Goal: Task Accomplishment & Management: Use online tool/utility

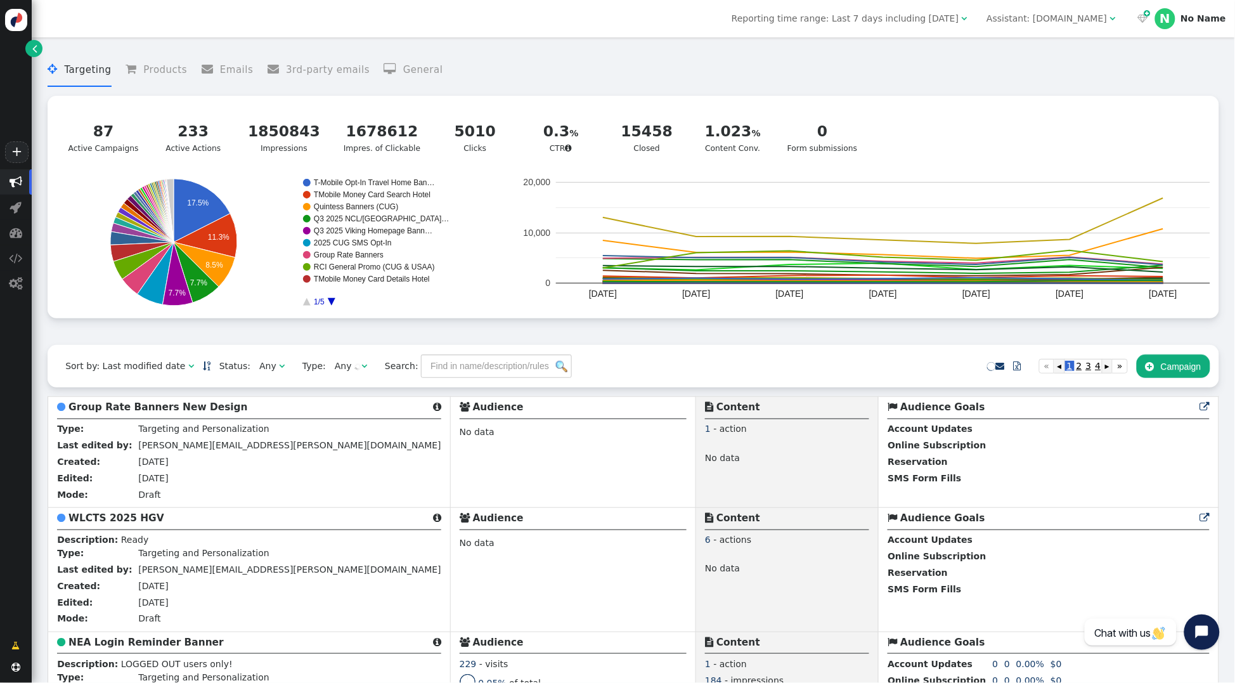
click at [1034, 16] on div "Assistant: mustdotravels.com" at bounding box center [1046, 18] width 120 height 13
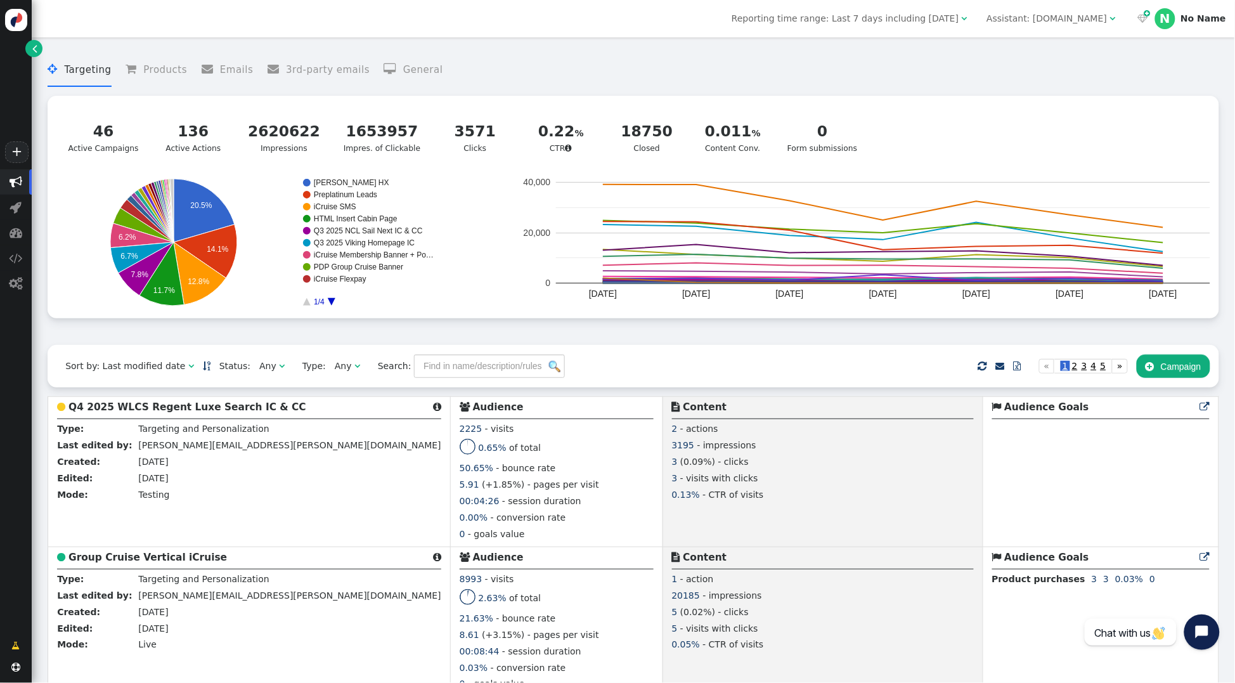
click at [279, 370] on span "" at bounding box center [282, 365] width 6 height 9
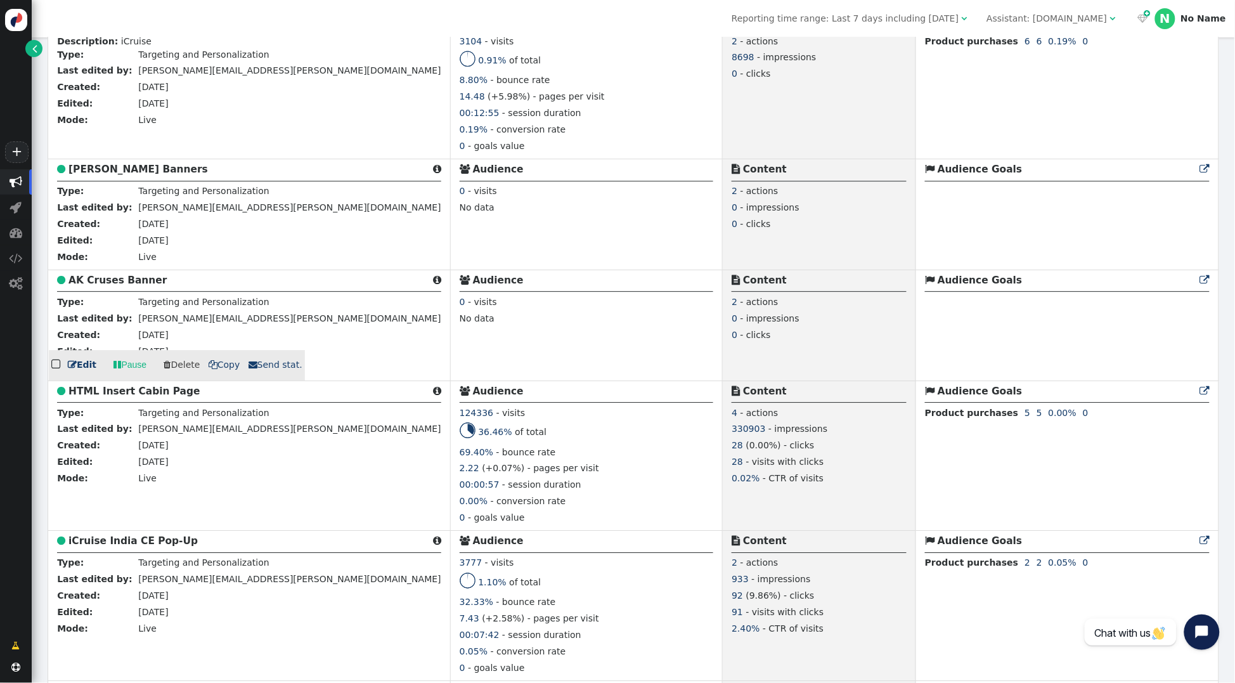
scroll to position [4462, 0]
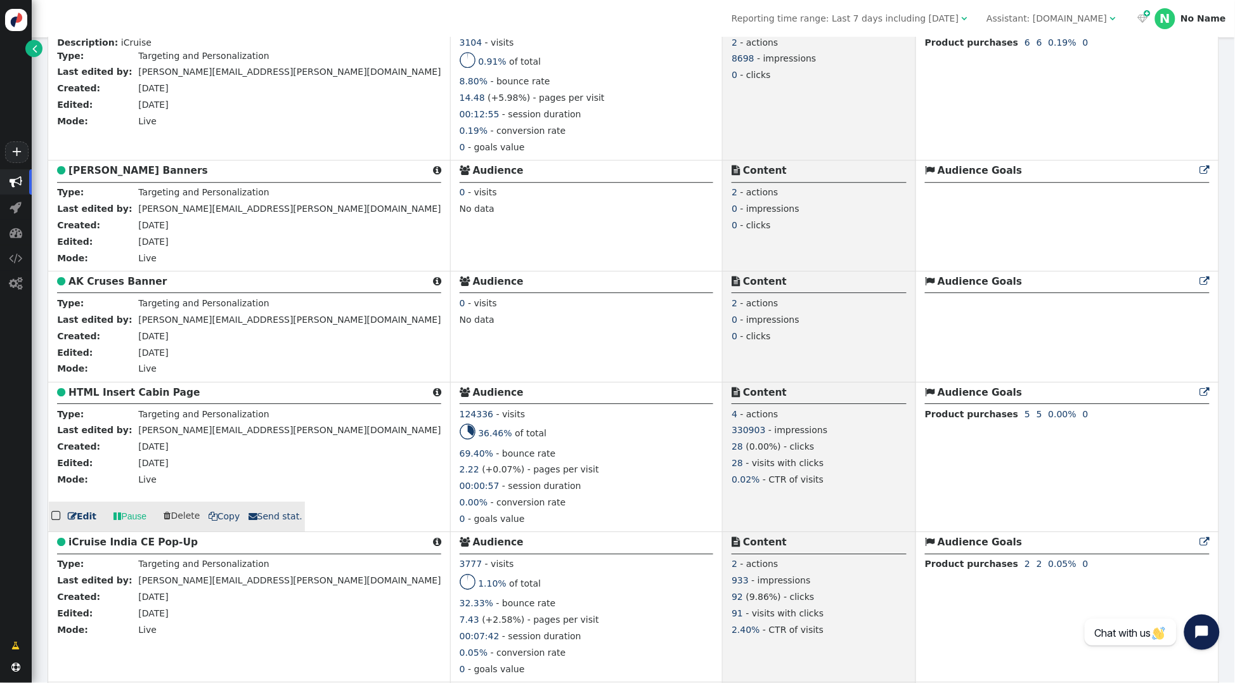
click at [172, 397] on b "HTML Insert Cabin Page" at bounding box center [133, 392] width 131 height 11
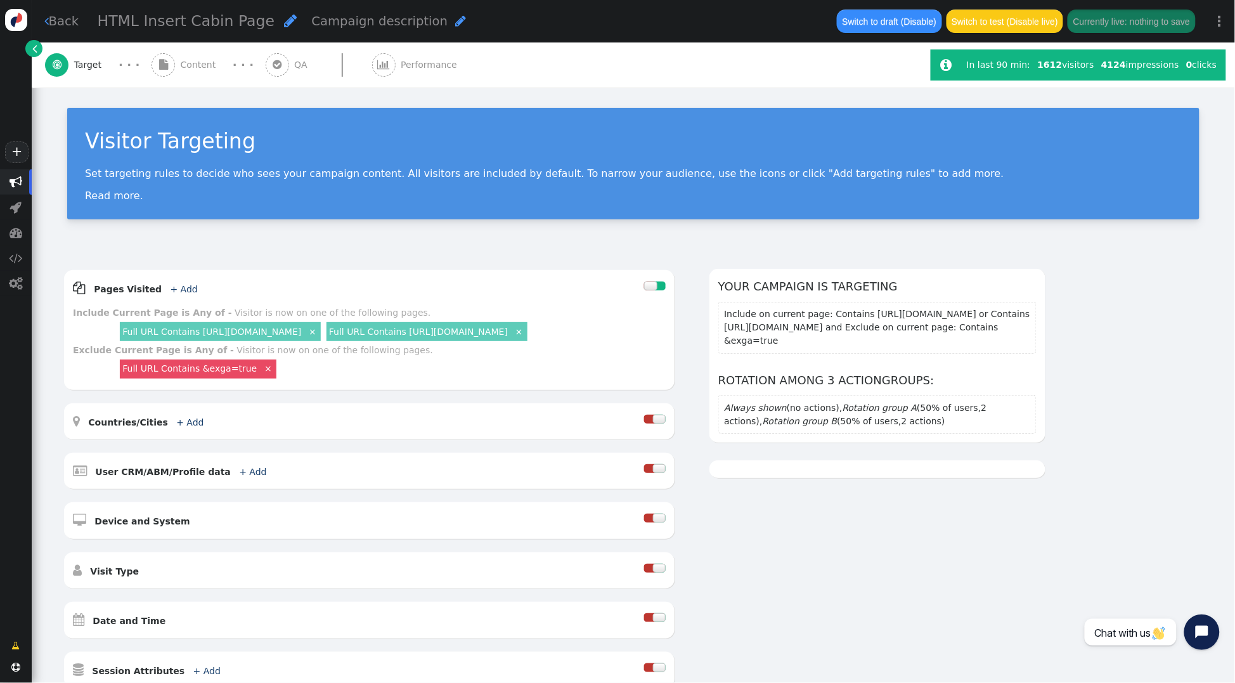
click at [177, 65] on div " Content" at bounding box center [186, 64] width 70 height 45
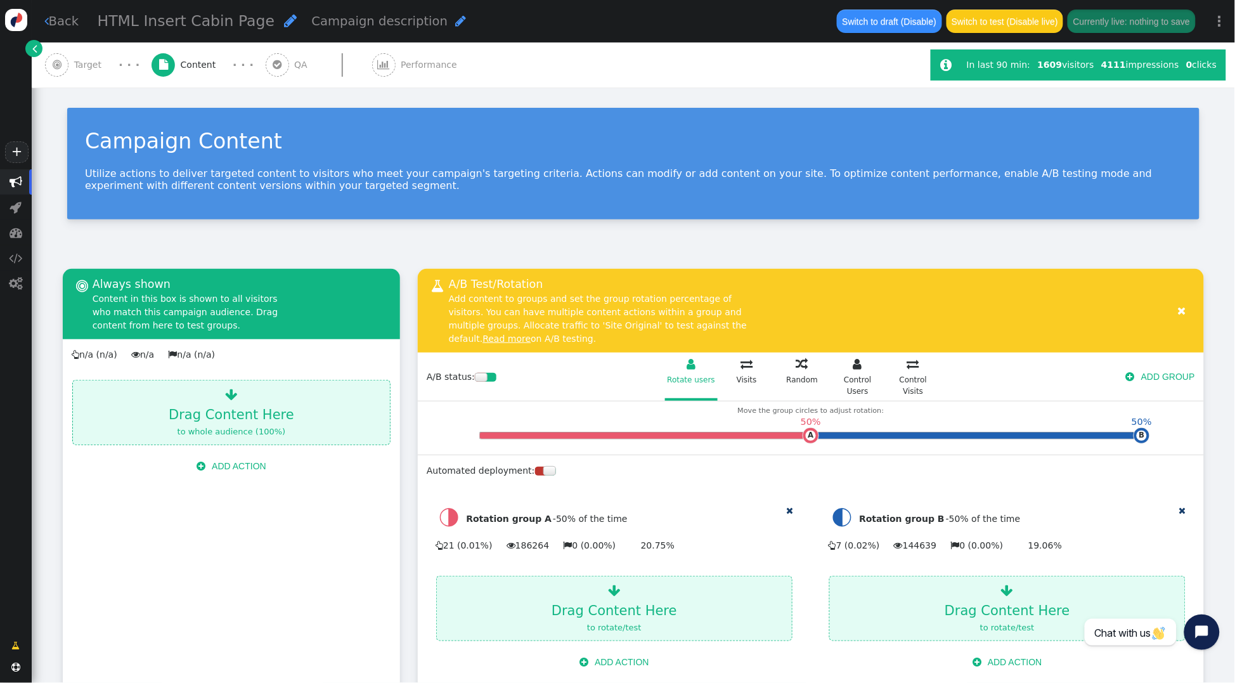
click at [401, 66] on span "Performance" at bounding box center [431, 64] width 61 height 13
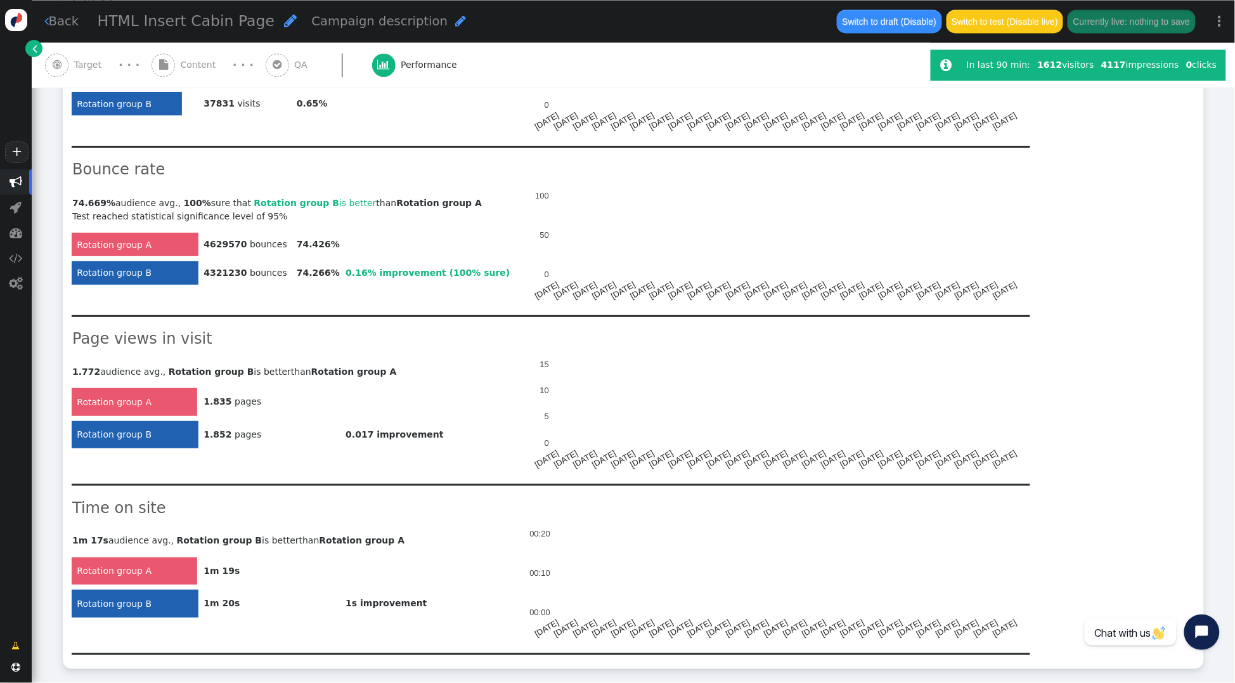
scroll to position [910, 0]
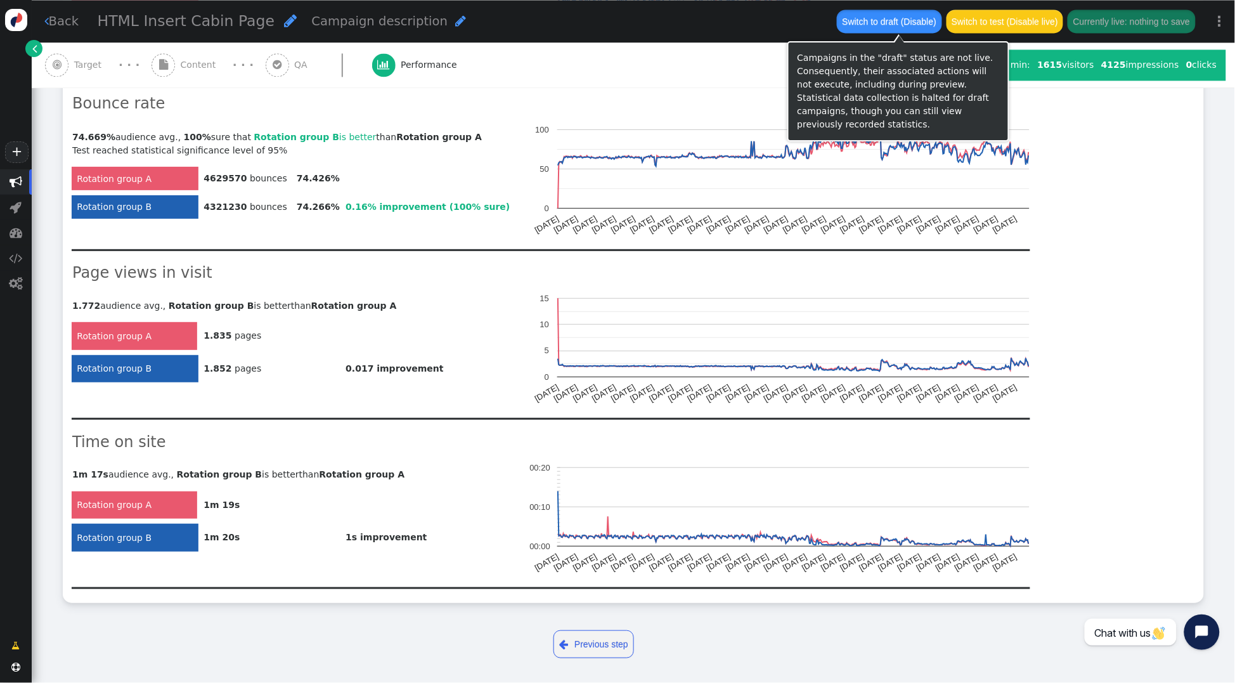
click at [884, 23] on button "Switch to draft (Disable)" at bounding box center [889, 21] width 105 height 23
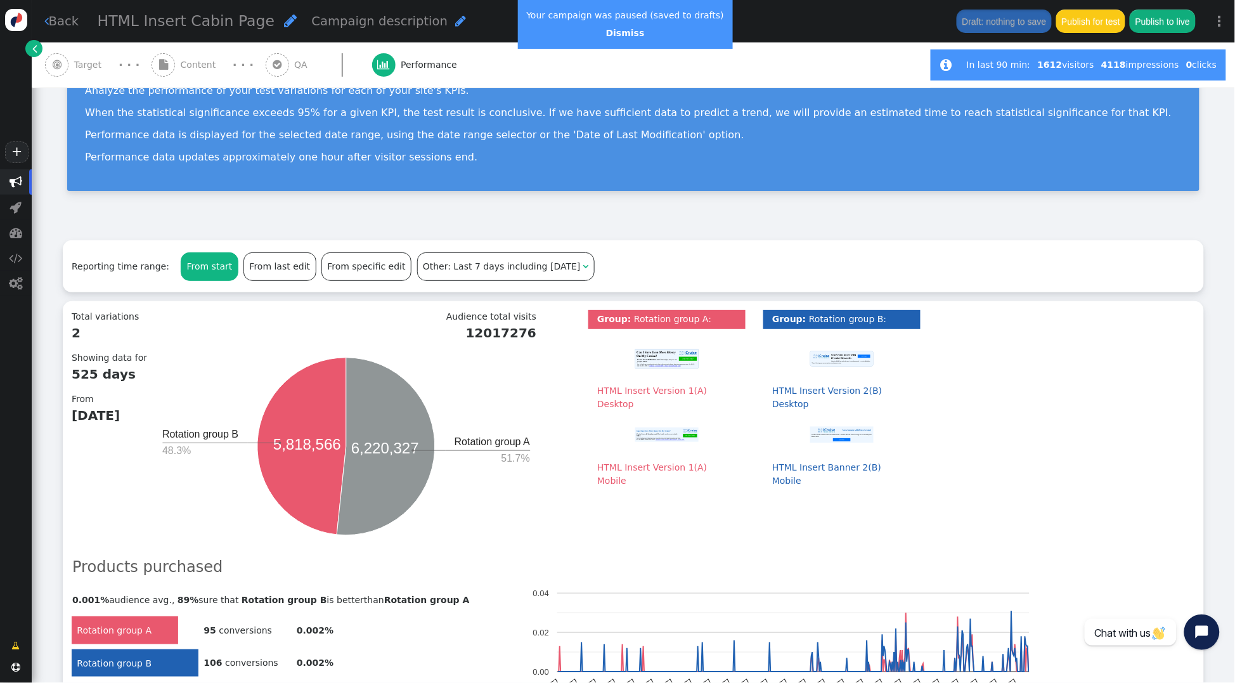
scroll to position [0, 0]
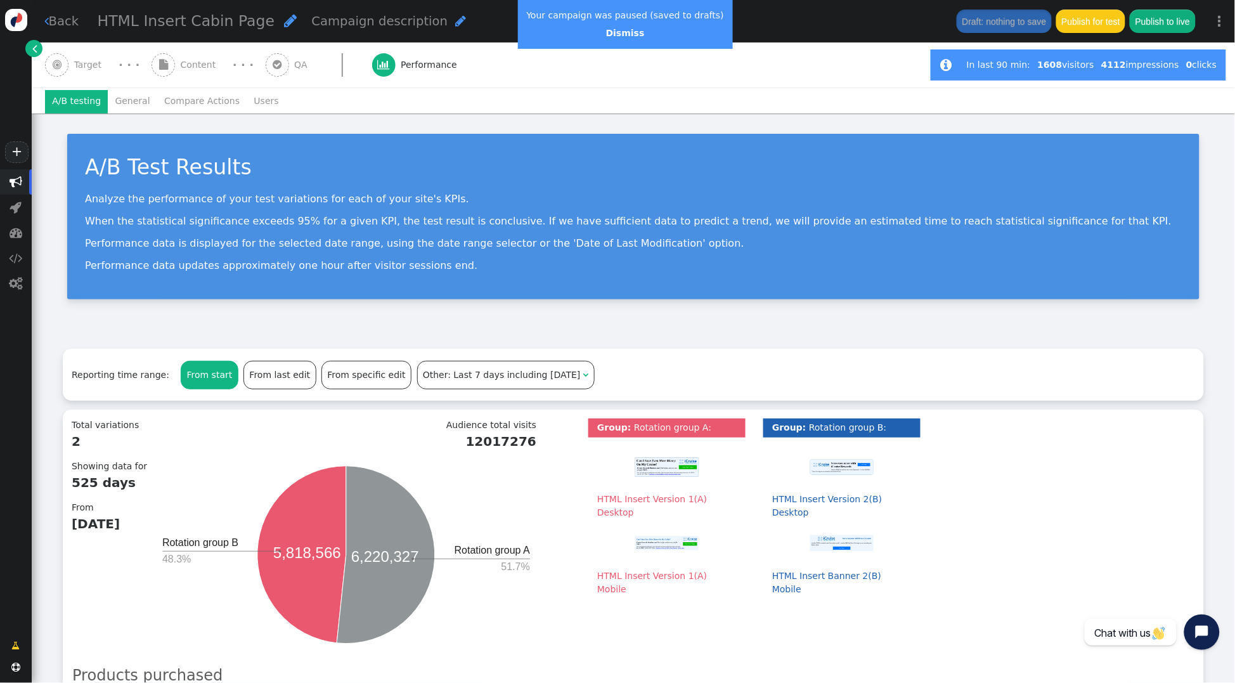
click at [88, 63] on span "Target" at bounding box center [90, 64] width 33 height 13
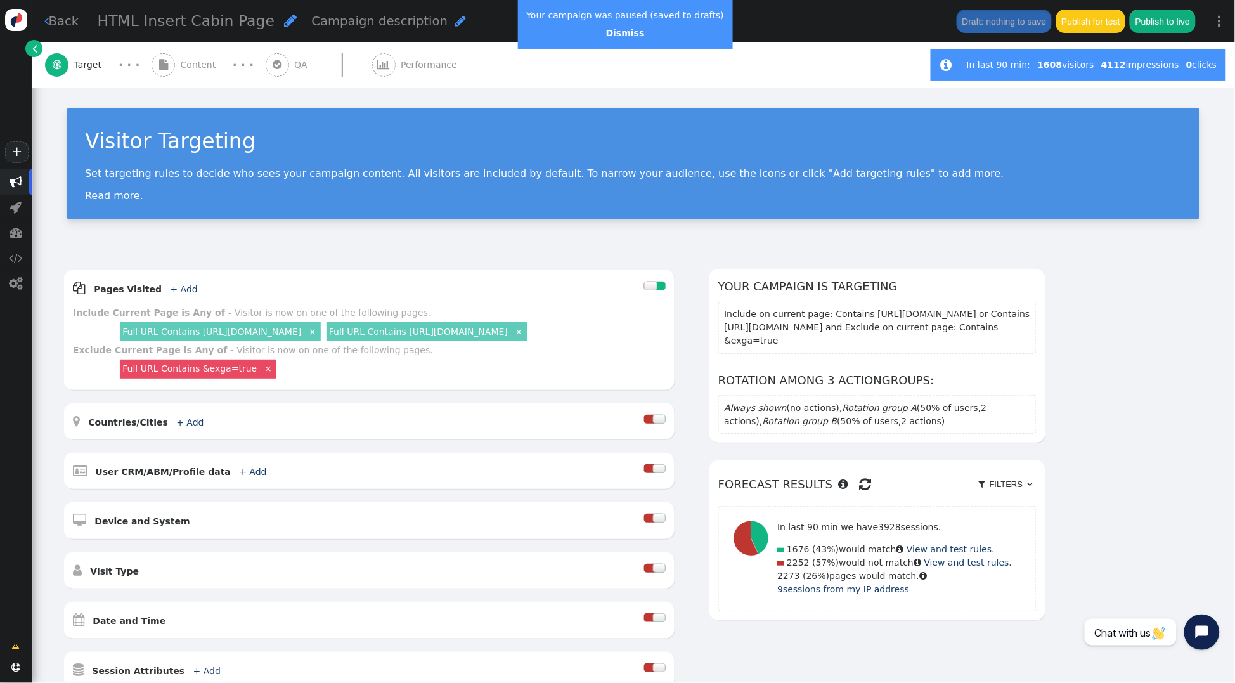
click at [608, 34] on link "Dismiss" at bounding box center [625, 33] width 39 height 10
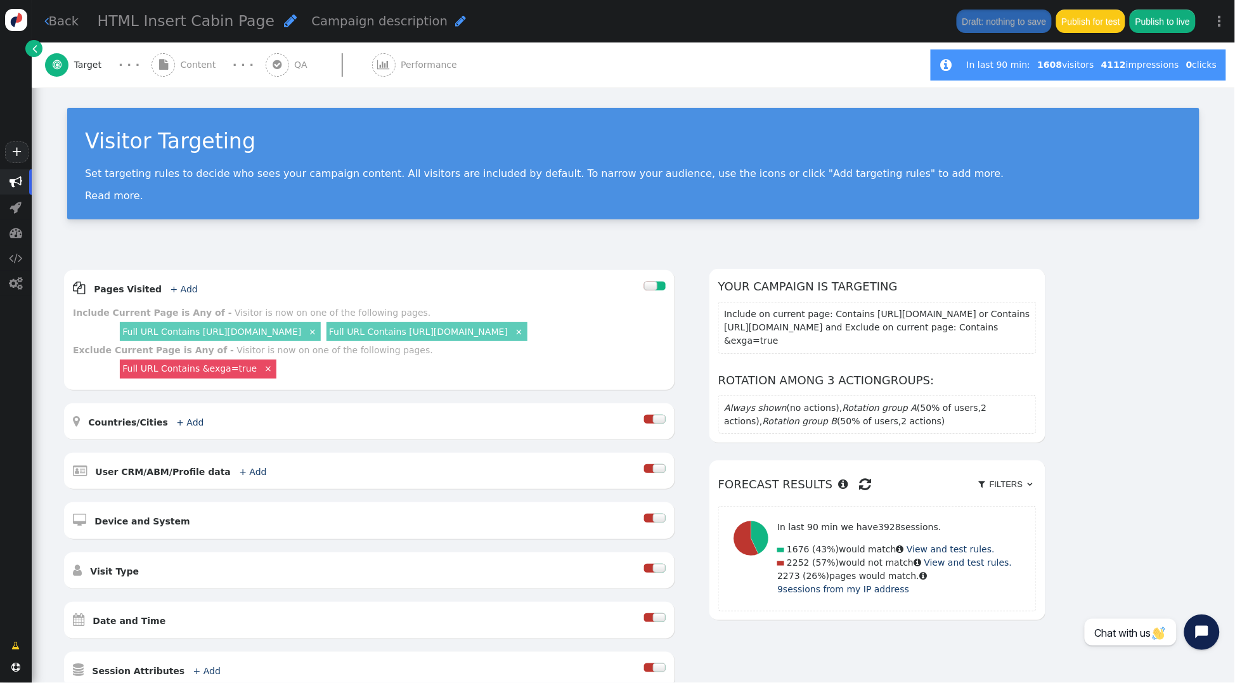
click at [204, 67] on span "Content" at bounding box center [201, 64] width 41 height 13
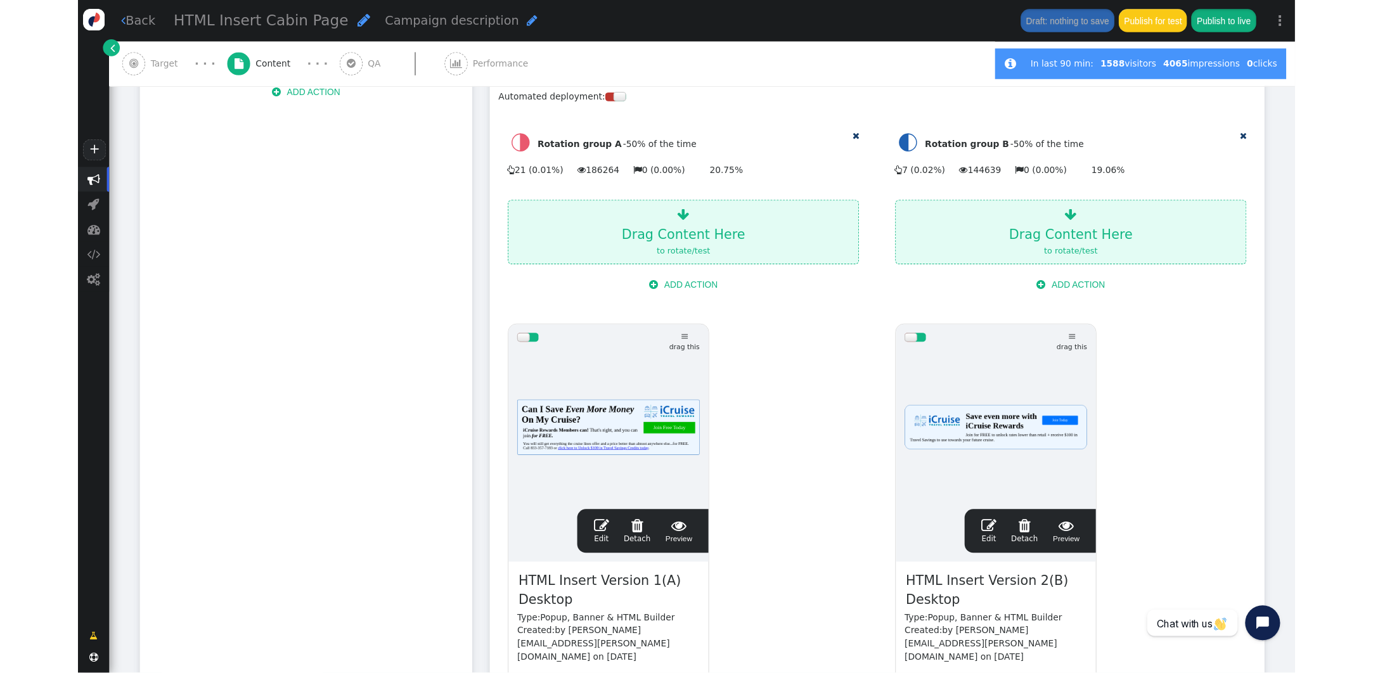
scroll to position [364, 0]
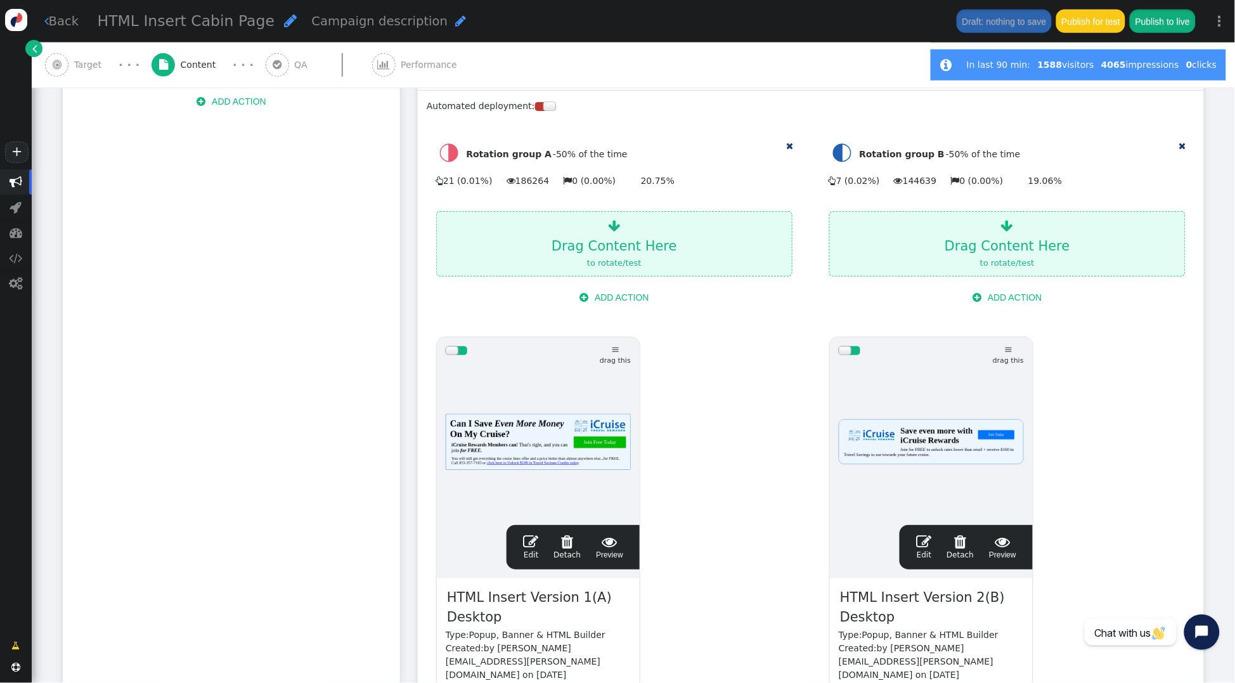
click at [1175, 15] on button "Publish to live" at bounding box center [1162, 21] width 65 height 23
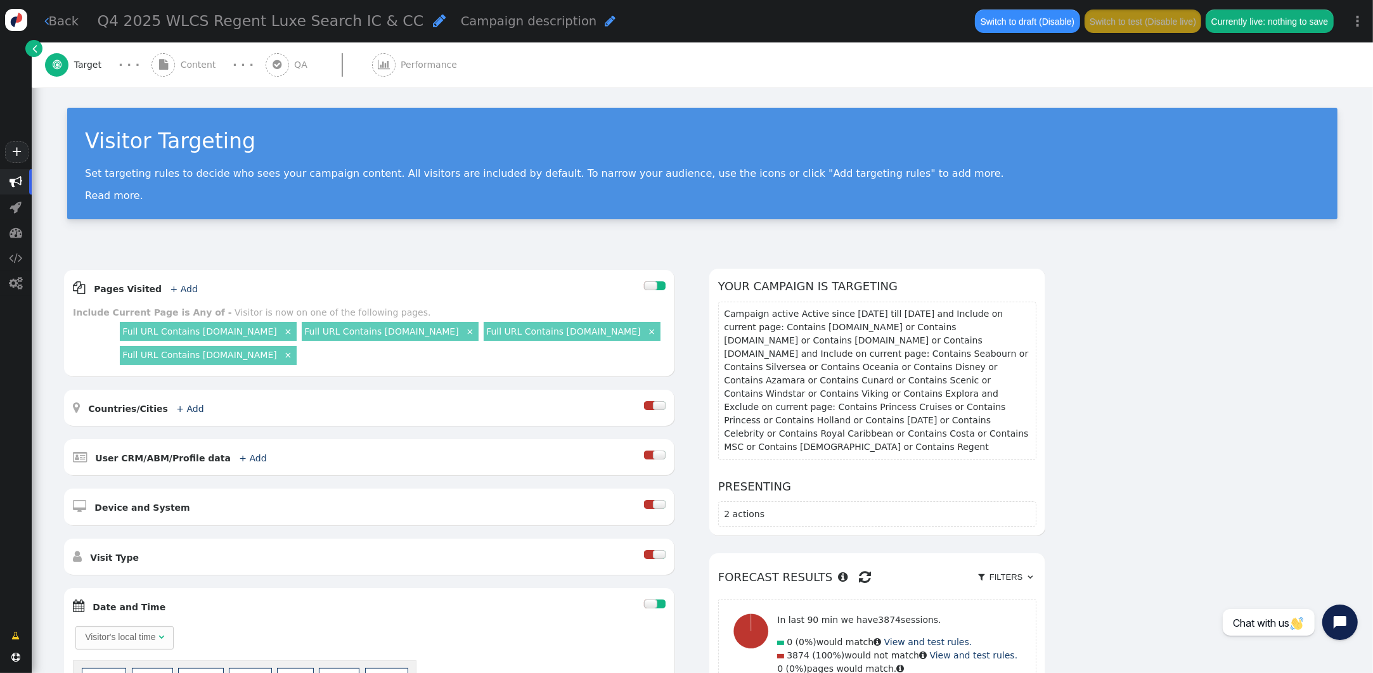
click at [186, 63] on span "Content" at bounding box center [201, 64] width 41 height 13
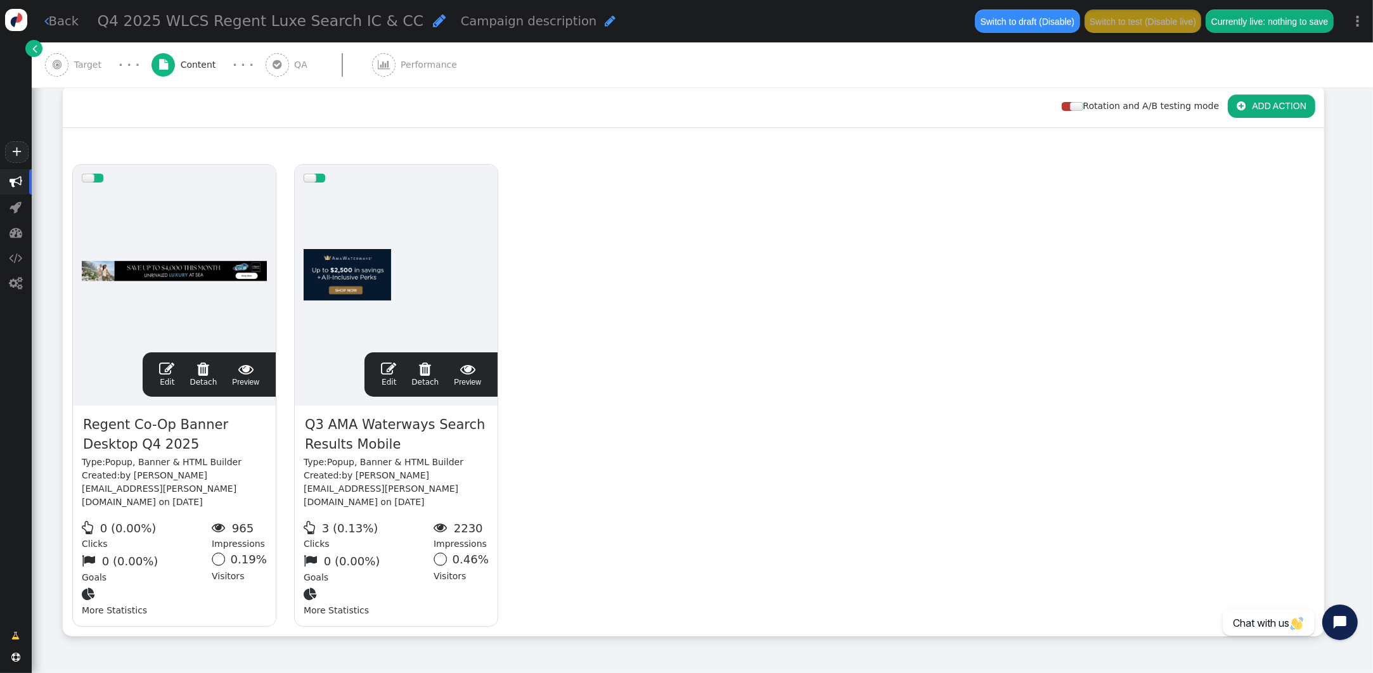
scroll to position [182, 0]
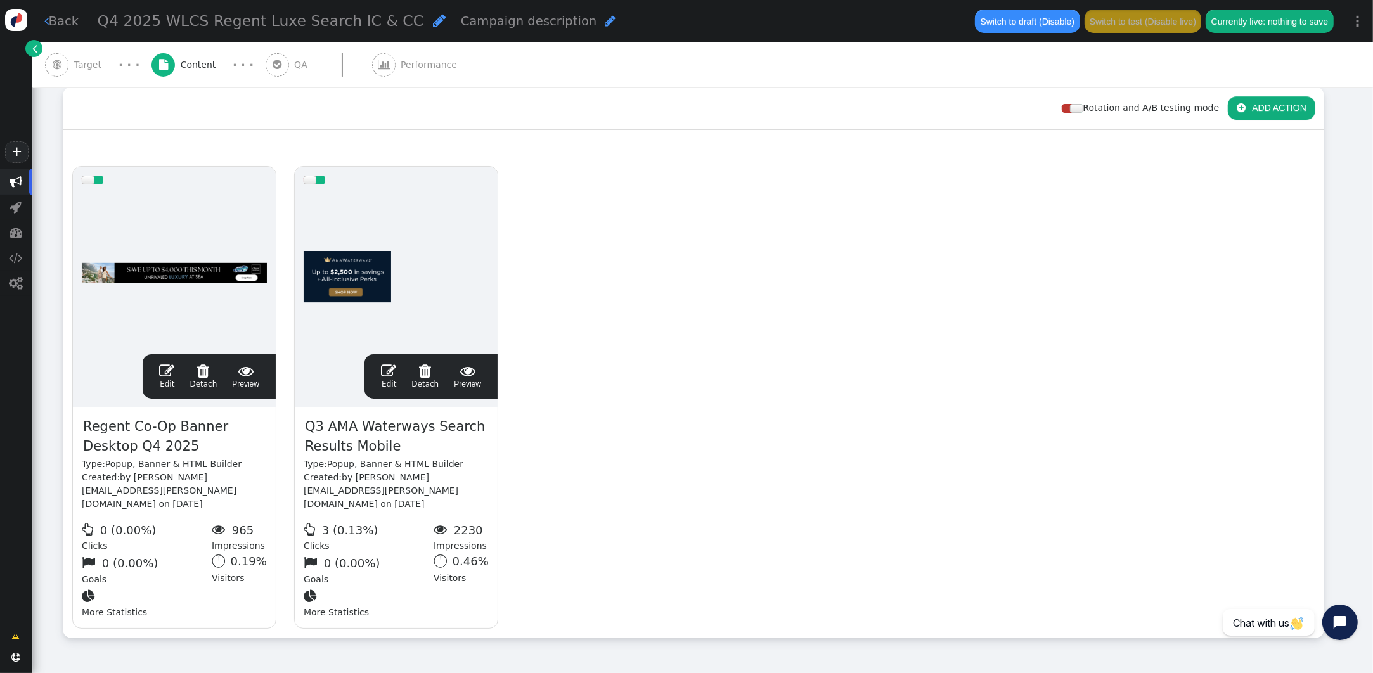
click at [167, 368] on span "" at bounding box center [166, 370] width 15 height 15
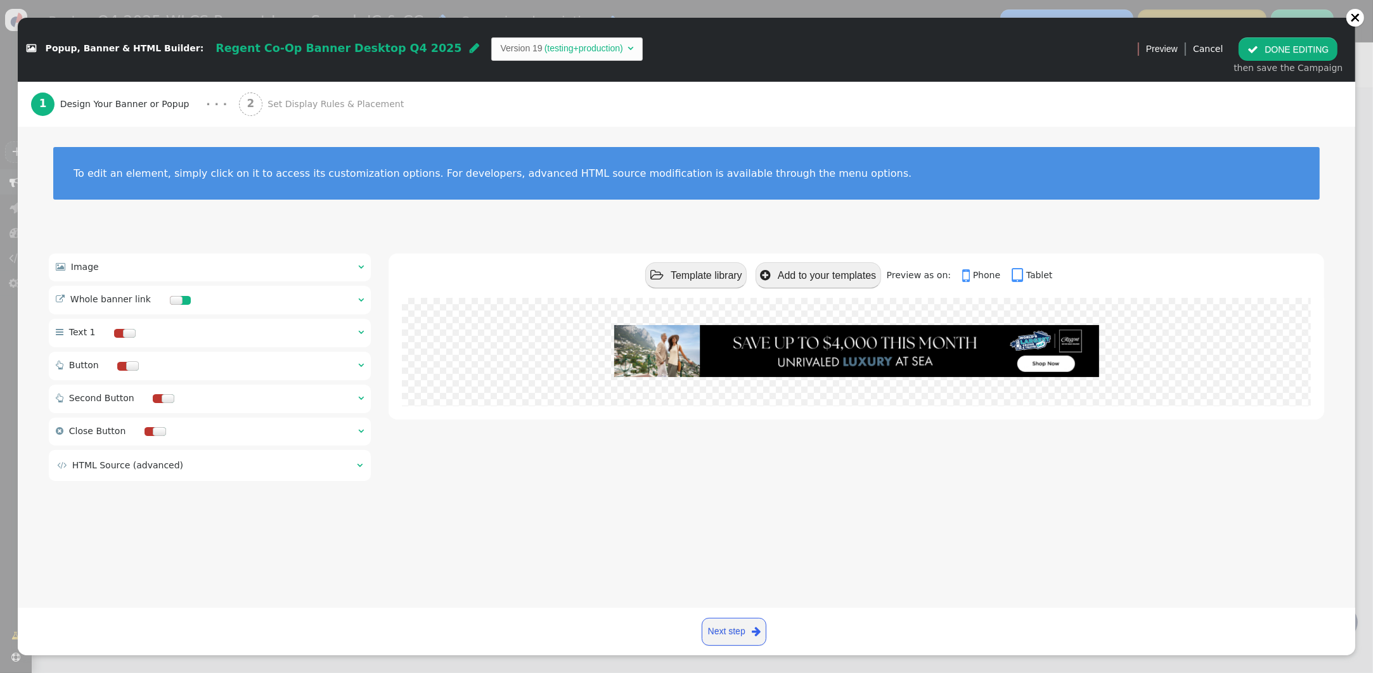
click at [301, 106] on span "Set Display Rules & Placement" at bounding box center [337, 104] width 141 height 13
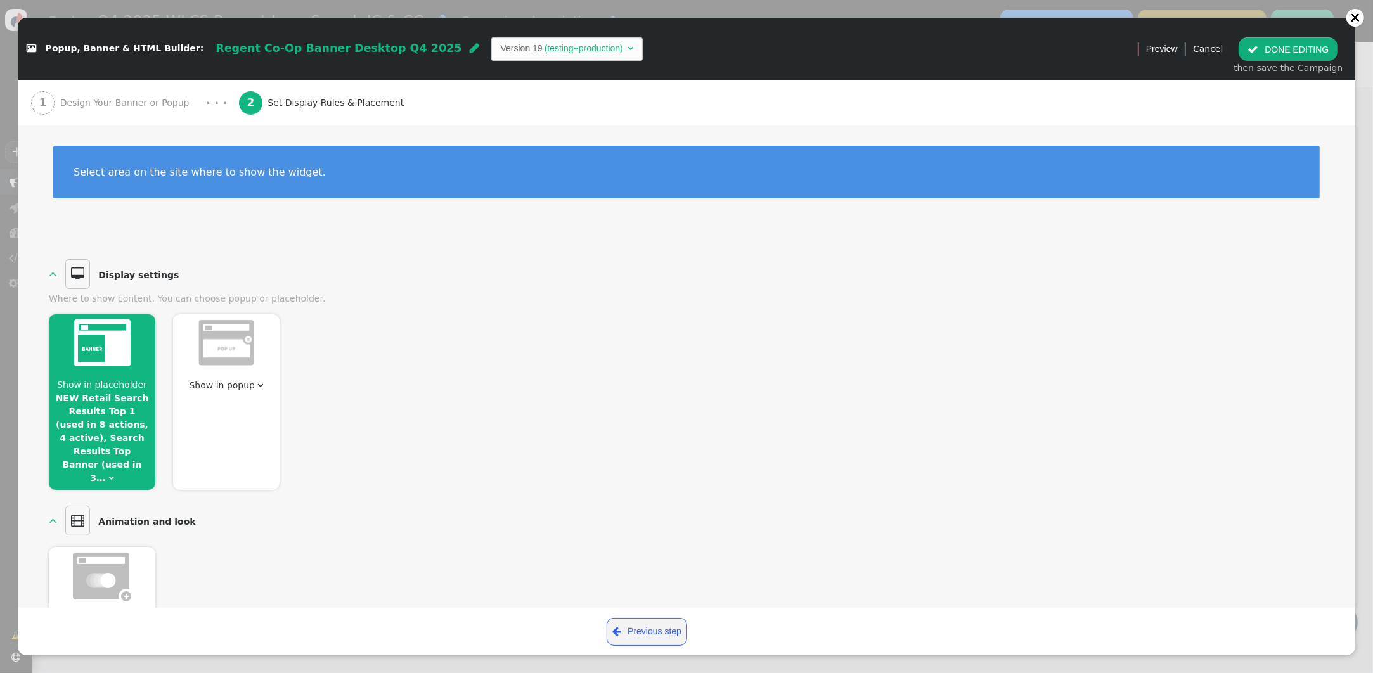
click at [123, 380] on span "Show in placeholder" at bounding box center [102, 385] width 90 height 10
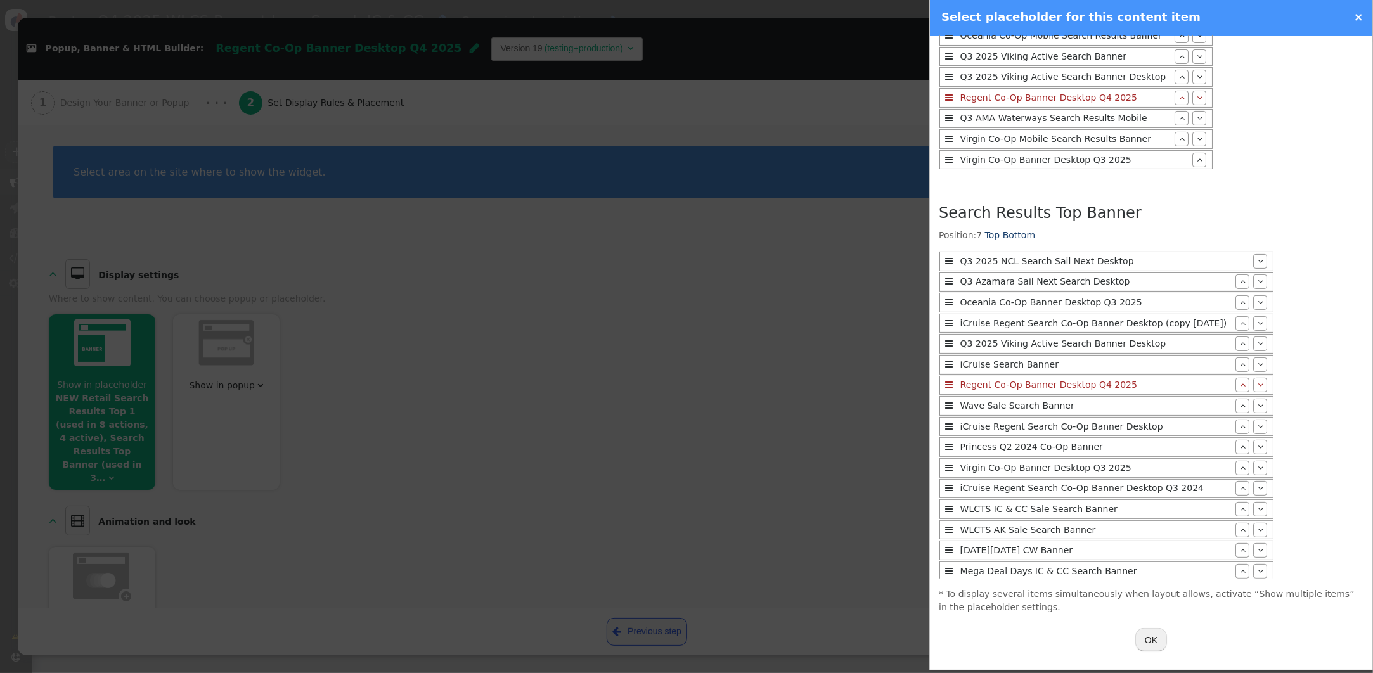
scroll to position [0, 0]
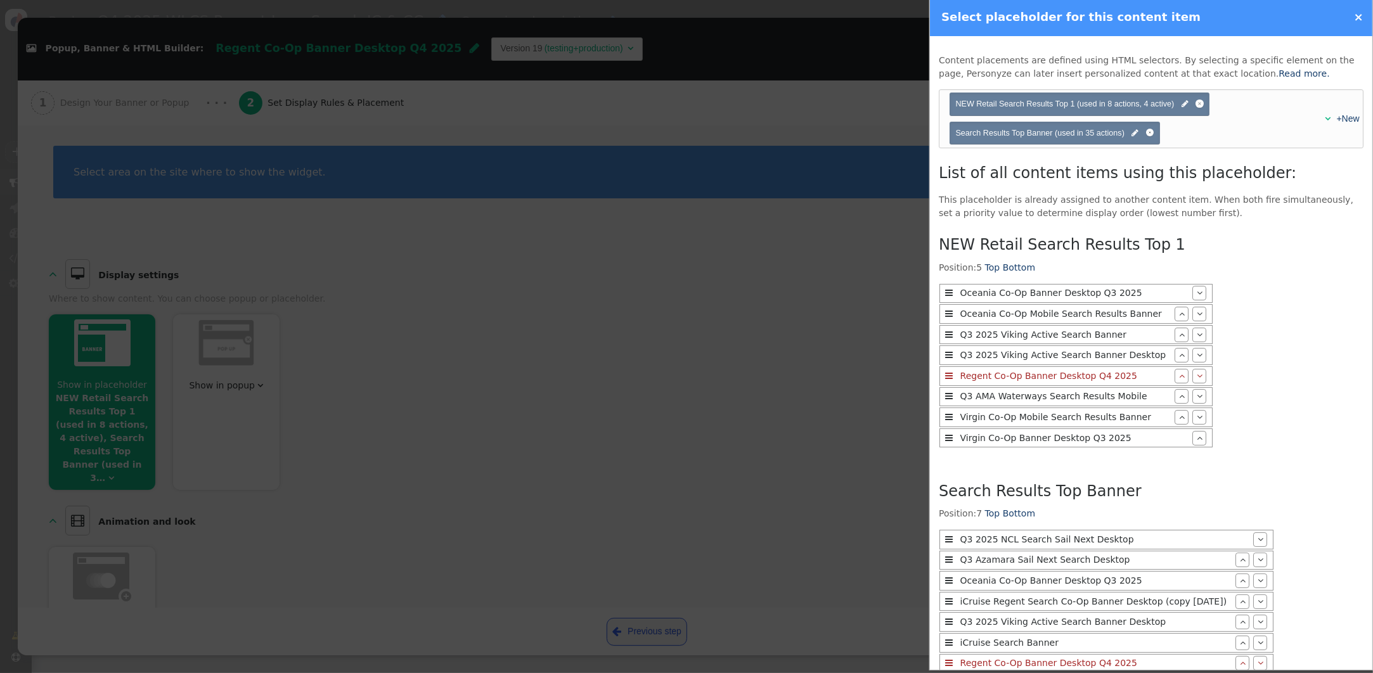
click at [1360, 19] on link "×" at bounding box center [1359, 16] width 10 height 13
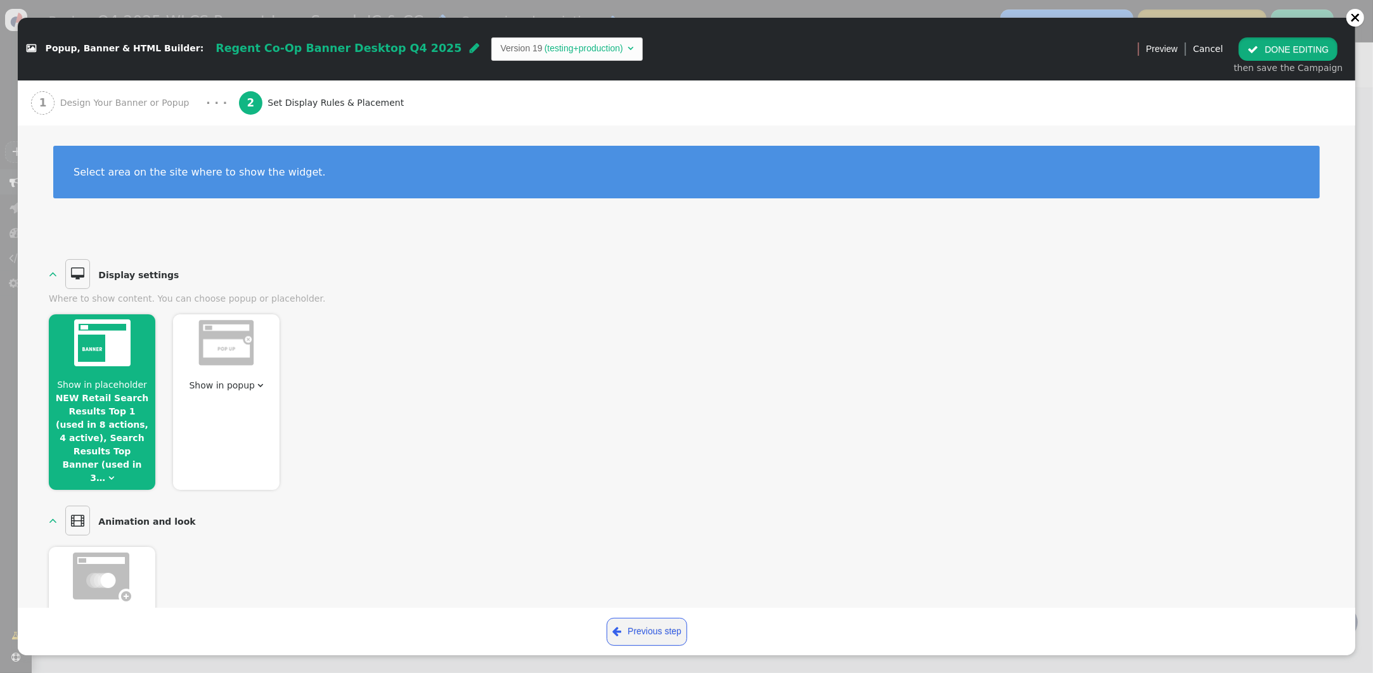
click at [1318, 49] on button " DONE EDITING" at bounding box center [1288, 48] width 99 height 23
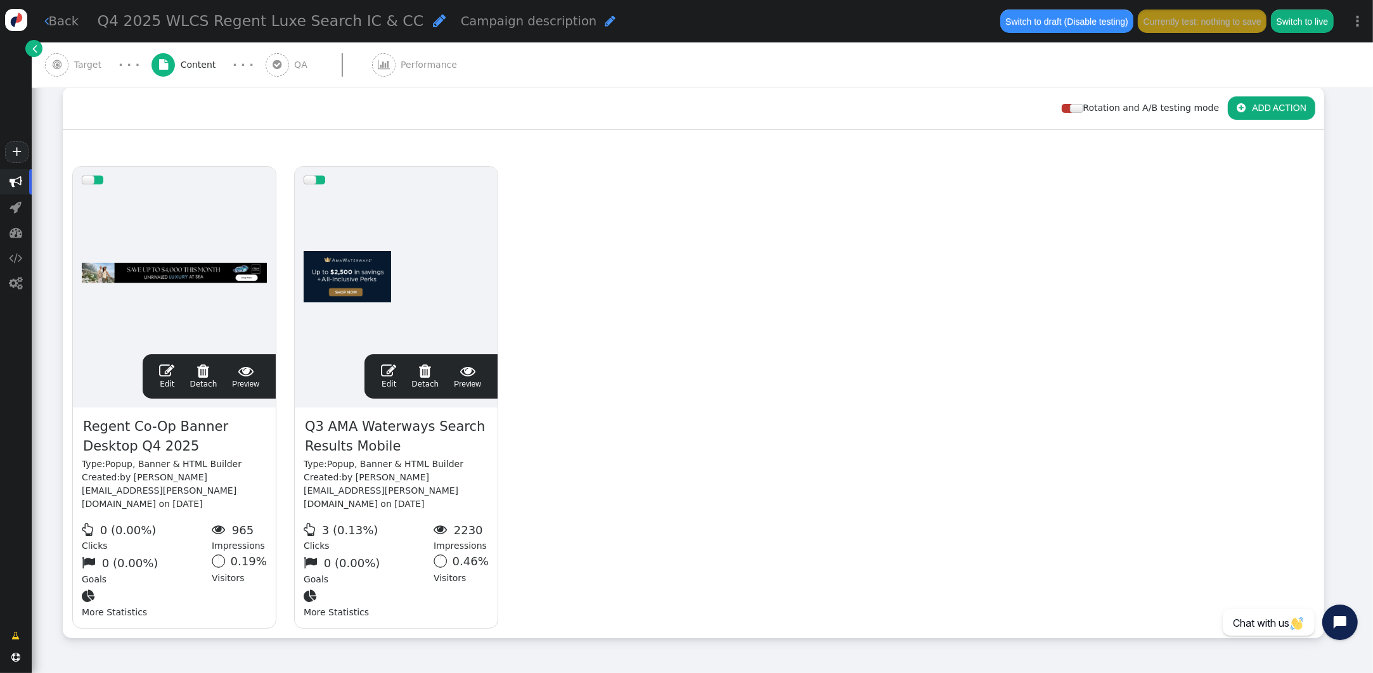
click at [387, 372] on span "" at bounding box center [388, 370] width 15 height 15
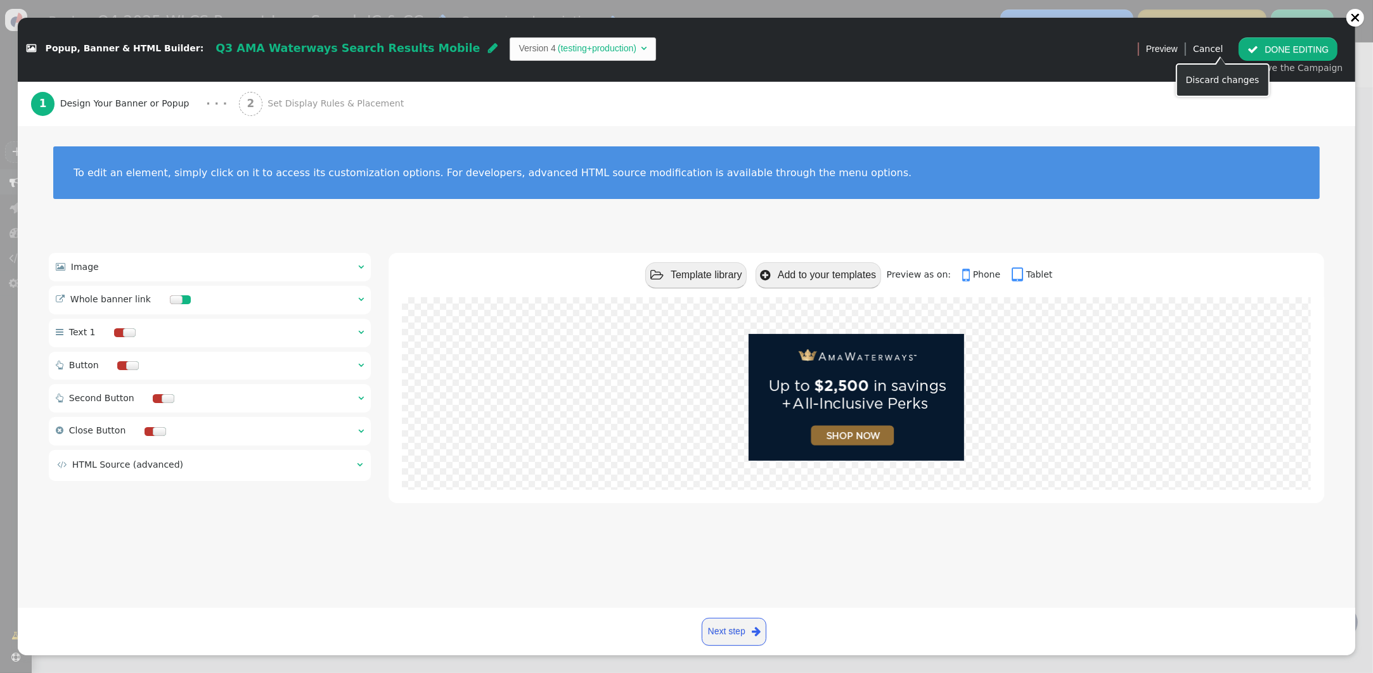
click at [1221, 51] on link "Cancel" at bounding box center [1208, 49] width 30 height 10
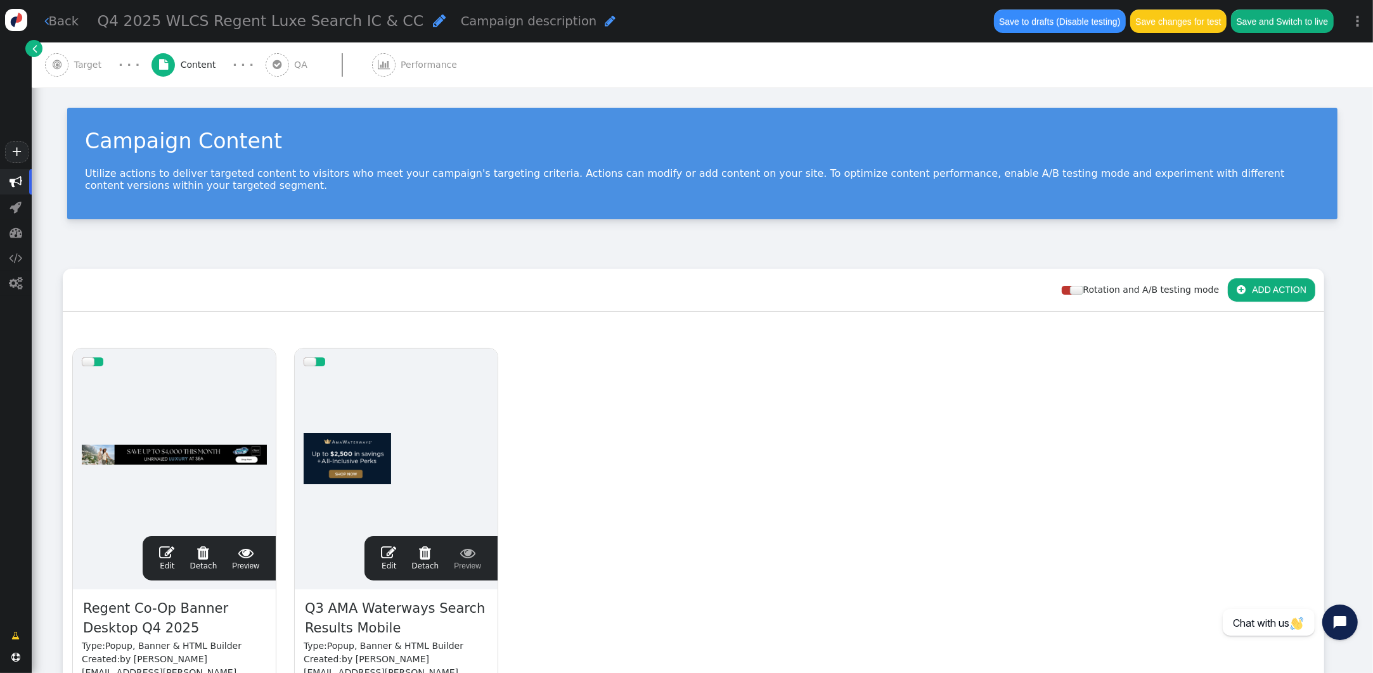
click at [97, 67] on span "Target" at bounding box center [90, 64] width 33 height 13
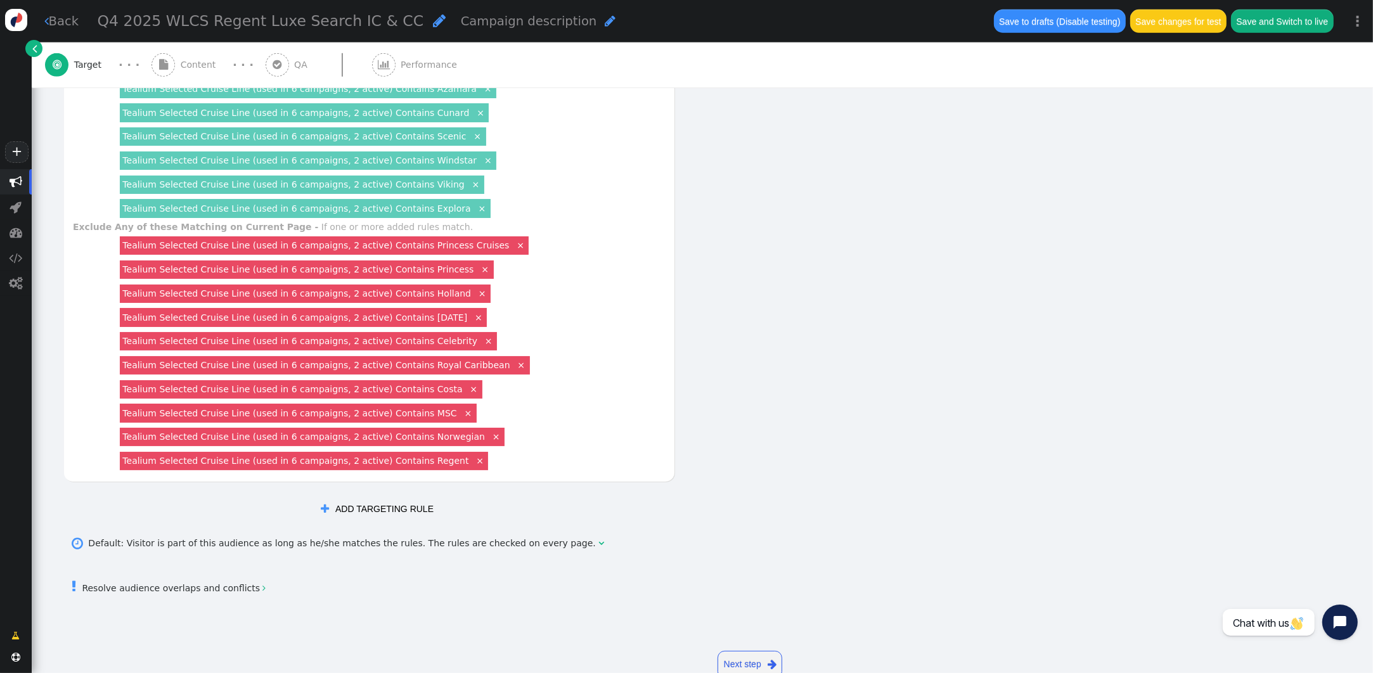
scroll to position [940, 0]
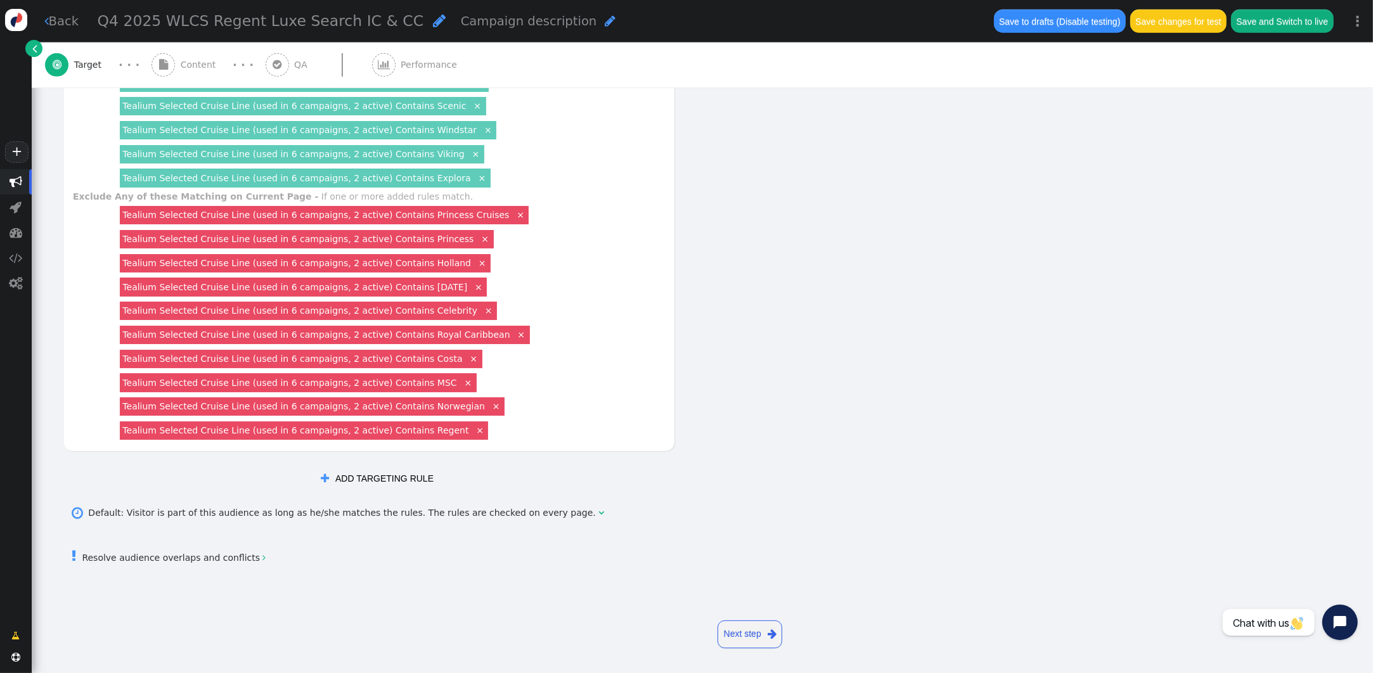
click at [319, 431] on link "Tealium Selected Cruise Line (used in 6 campaigns, 2 active) Contains Regent" at bounding box center [295, 430] width 346 height 10
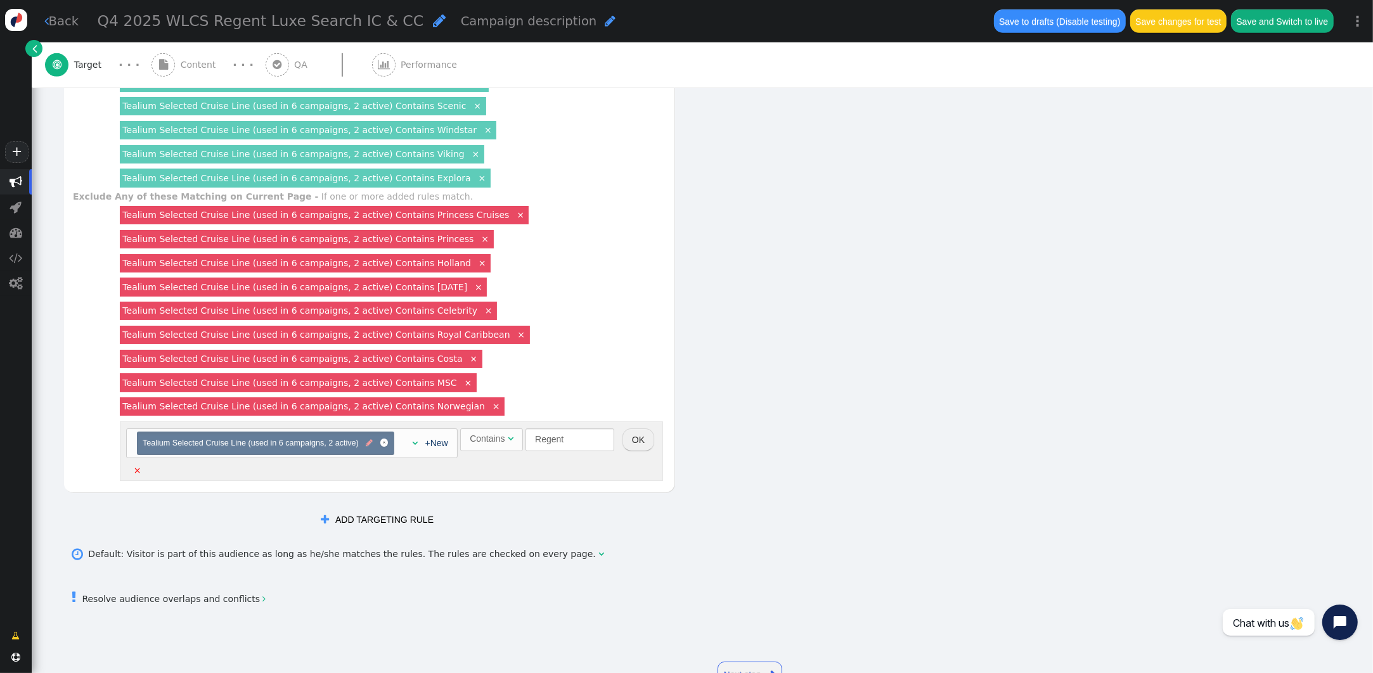
click at [368, 446] on span "" at bounding box center [369, 443] width 7 height 12
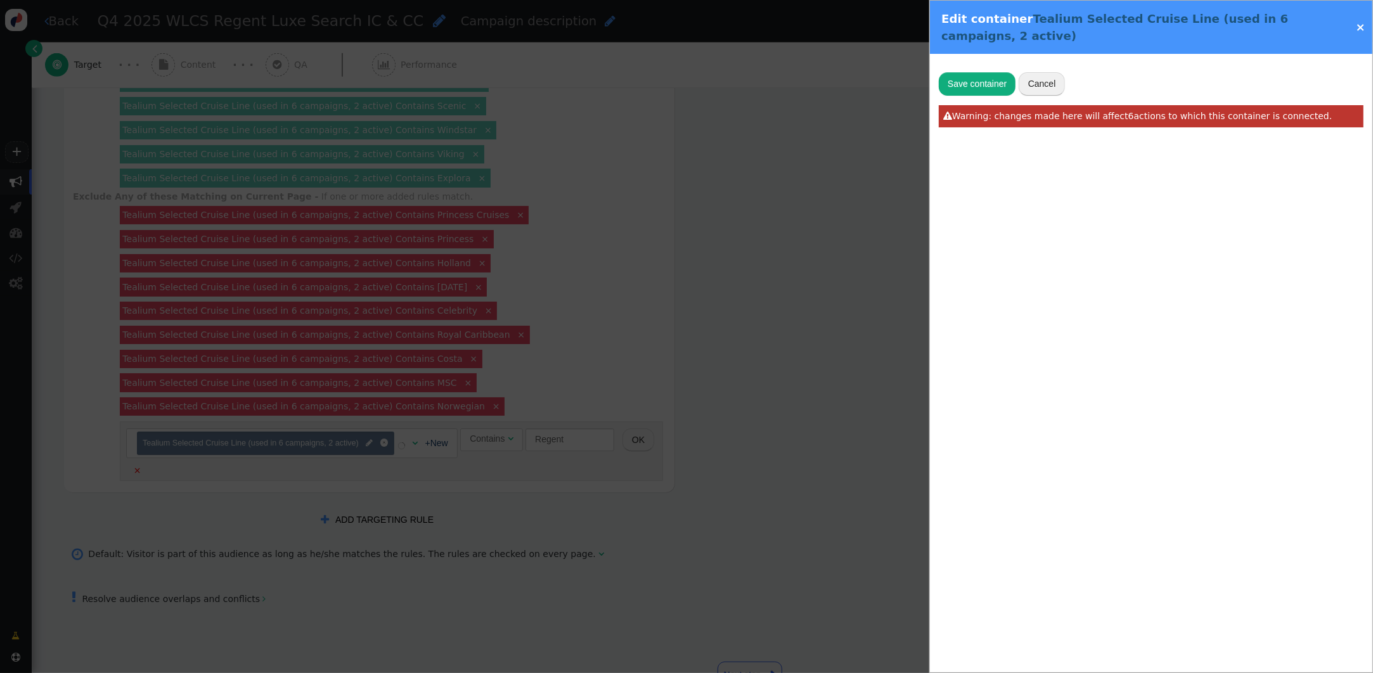
type input "Tealium Selected Cruise Line"
radio input "false"
radio input "true"
type input "utag_data['selected_cruise_line']"
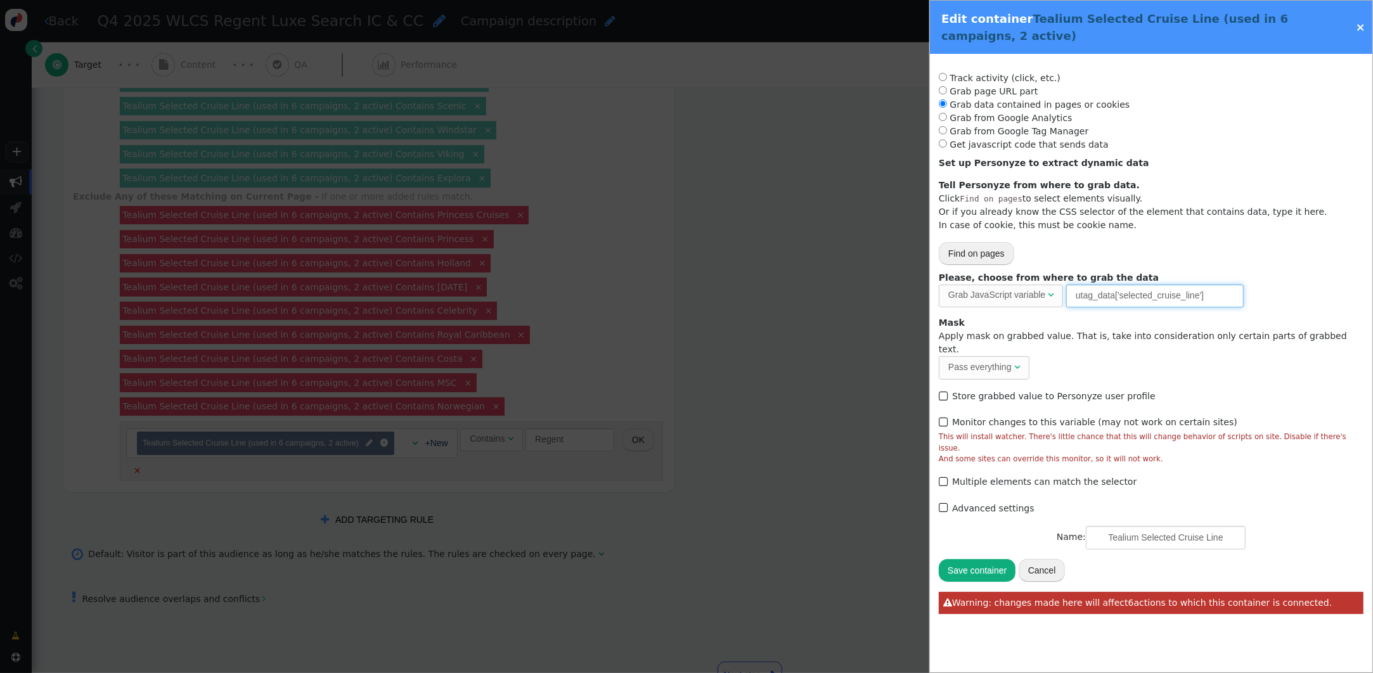
drag, startPoint x: 1220, startPoint y: 300, endPoint x: 970, endPoint y: 294, distance: 249.8
click at [970, 294] on div "Please, choose from where to grab the data Grab JavaScript variable  URL param…" at bounding box center [1151, 289] width 425 height 36
click at [619, 414] on div at bounding box center [686, 336] width 1373 height 673
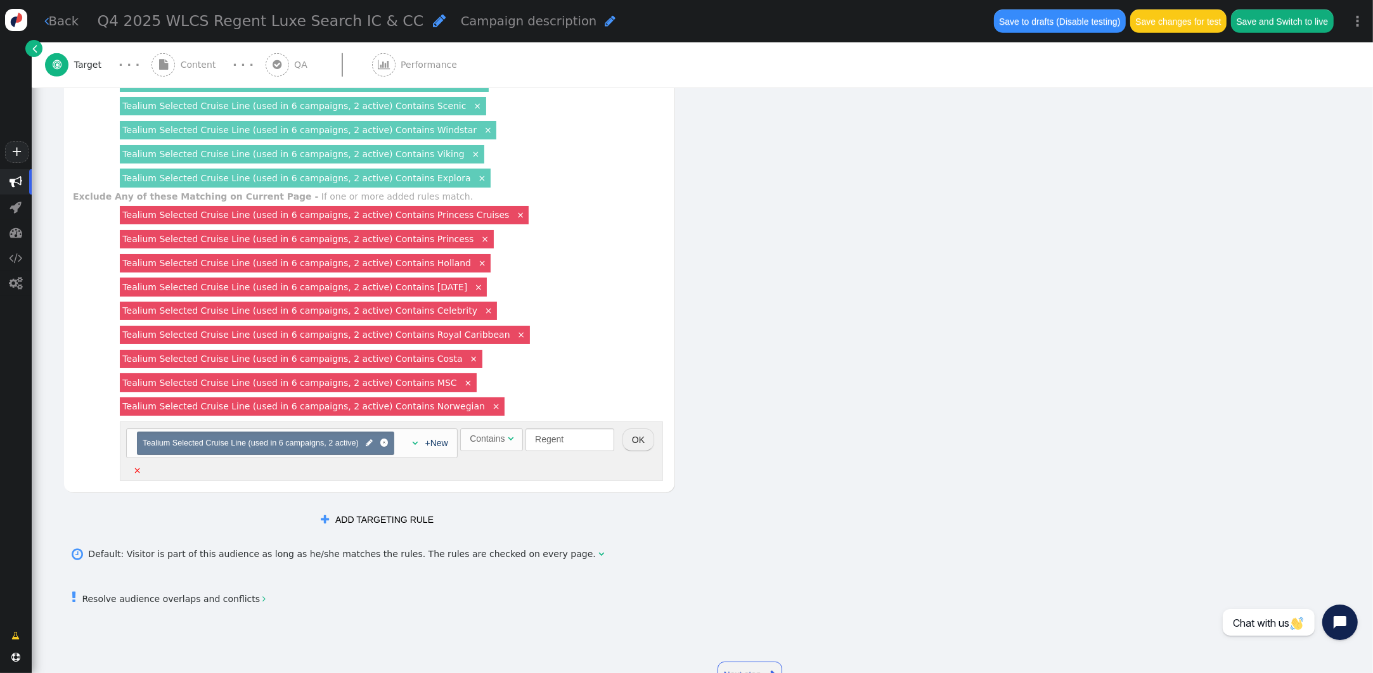
click at [633, 445] on button "OK" at bounding box center [638, 439] width 32 height 23
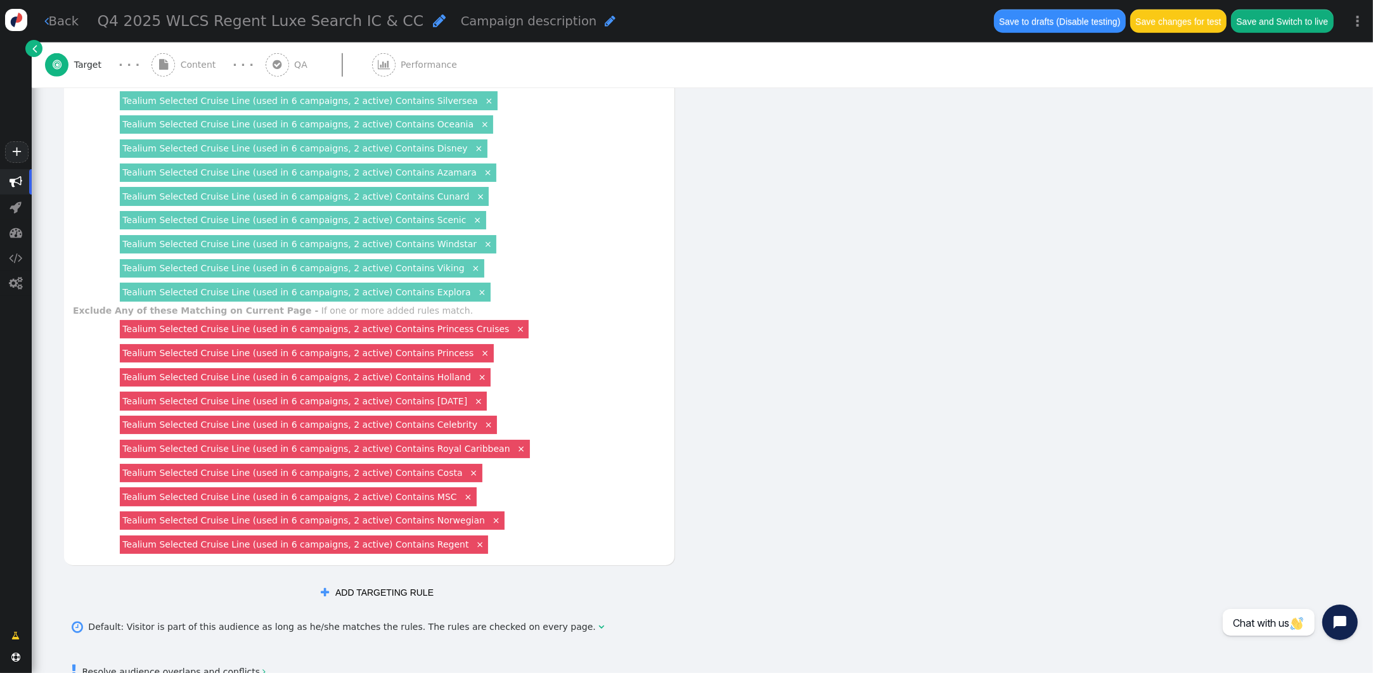
scroll to position [823, 0]
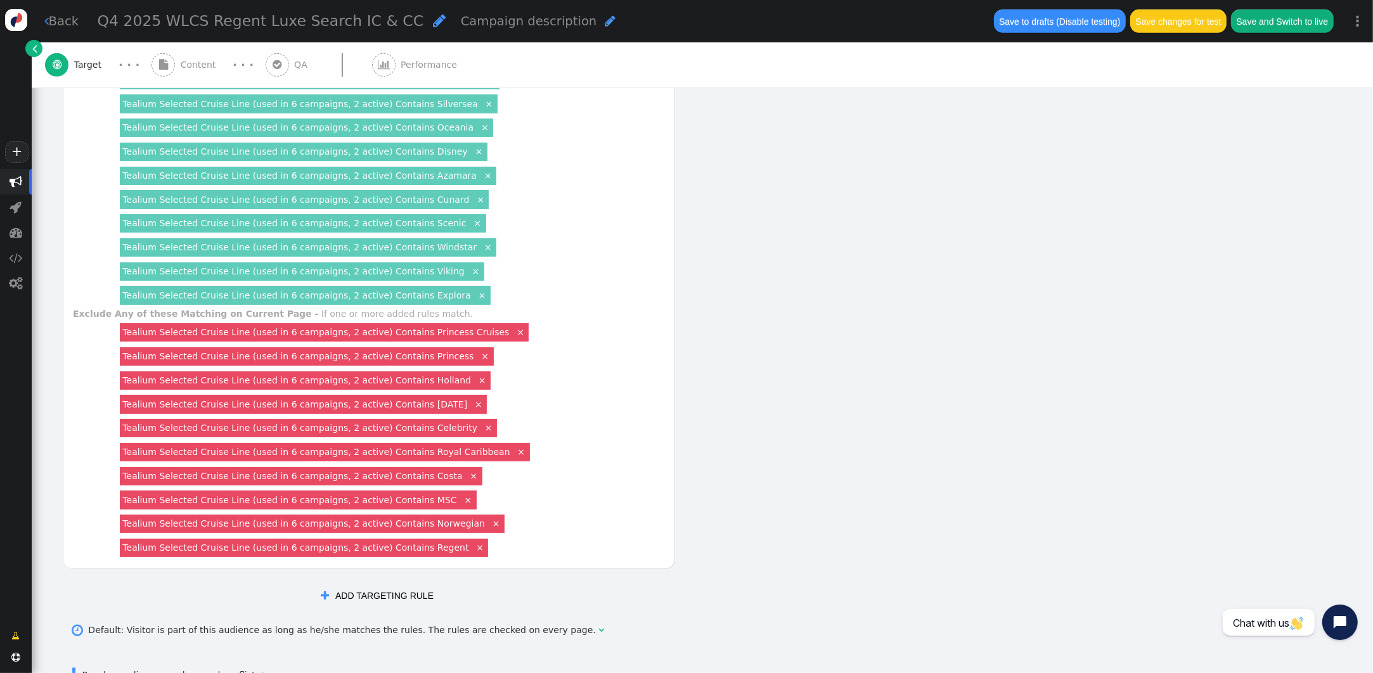
click at [939, 137] on div "AND OR XOR AND     Pages Visited + Add  Include Current Page is Any of - V…" at bounding box center [554, 27] width 982 height 1162
click at [378, 68] on span "" at bounding box center [384, 65] width 12 height 10
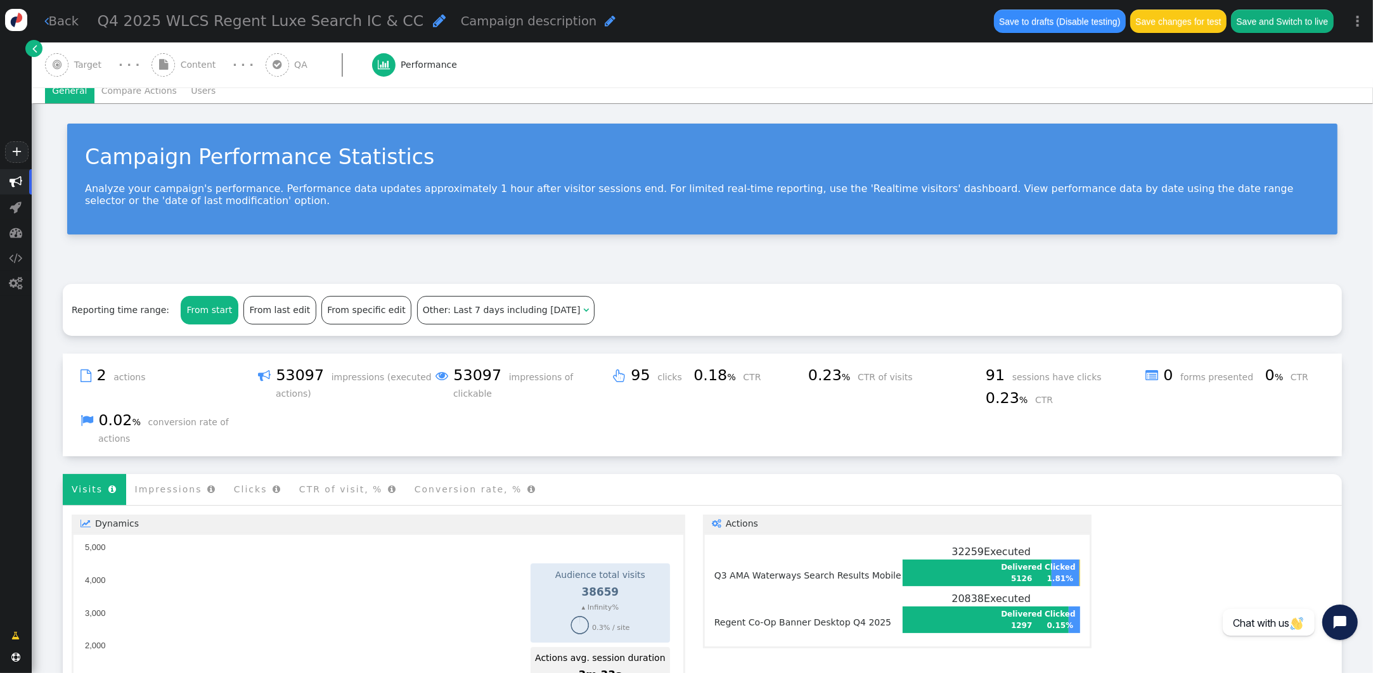
scroll to position [0, 0]
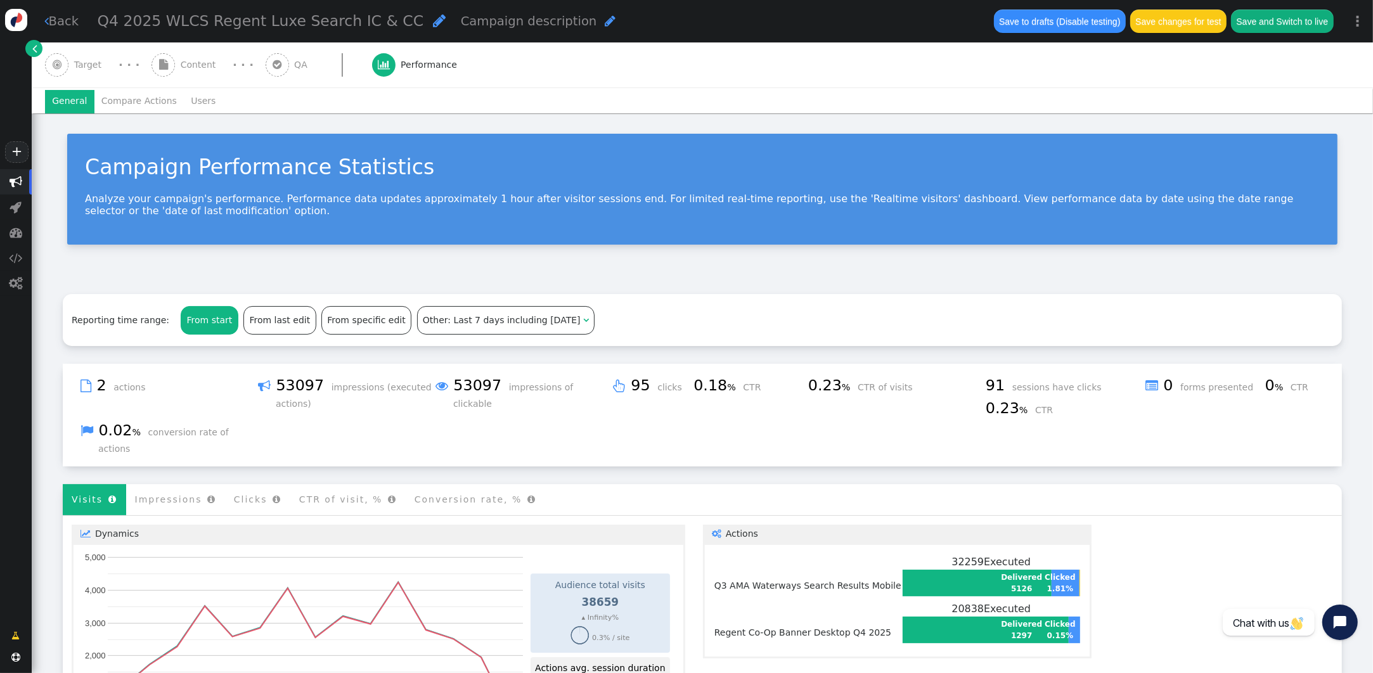
click at [91, 60] on span "Target" at bounding box center [90, 64] width 33 height 13
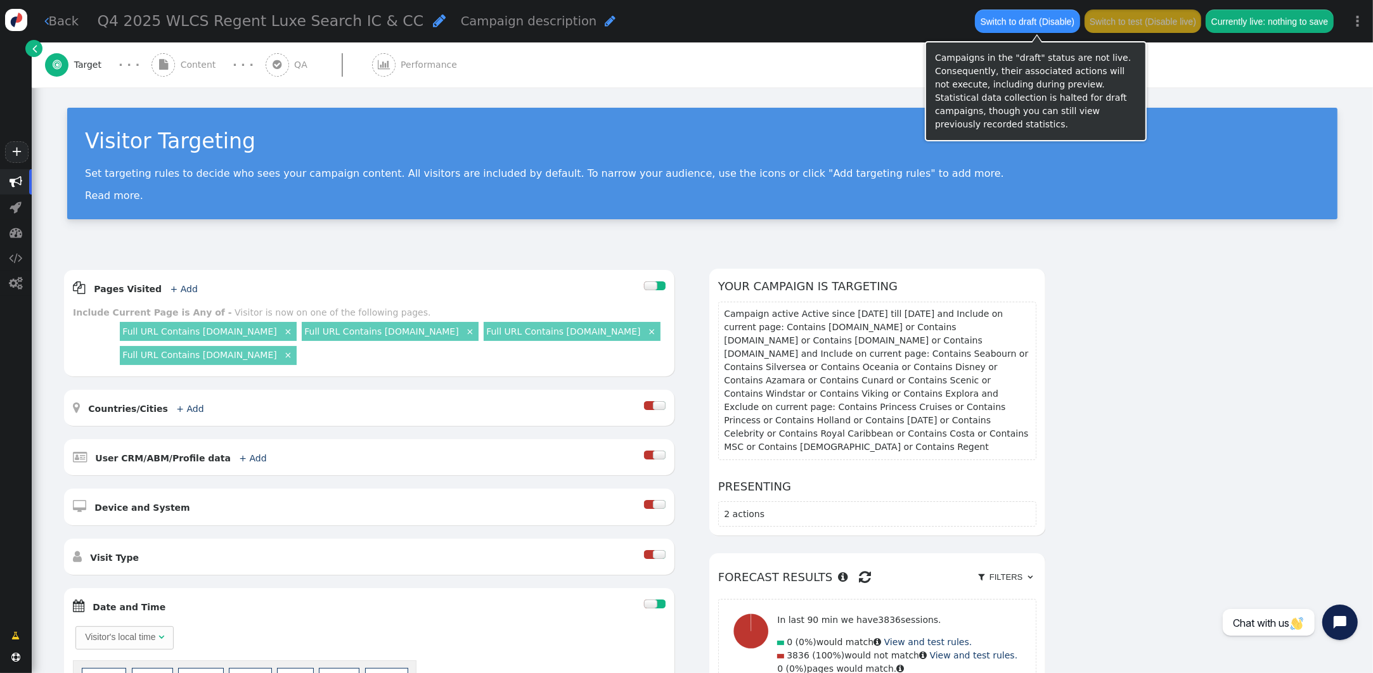
click at [1018, 21] on button "Switch to draft (Disable)" at bounding box center [1027, 21] width 105 height 23
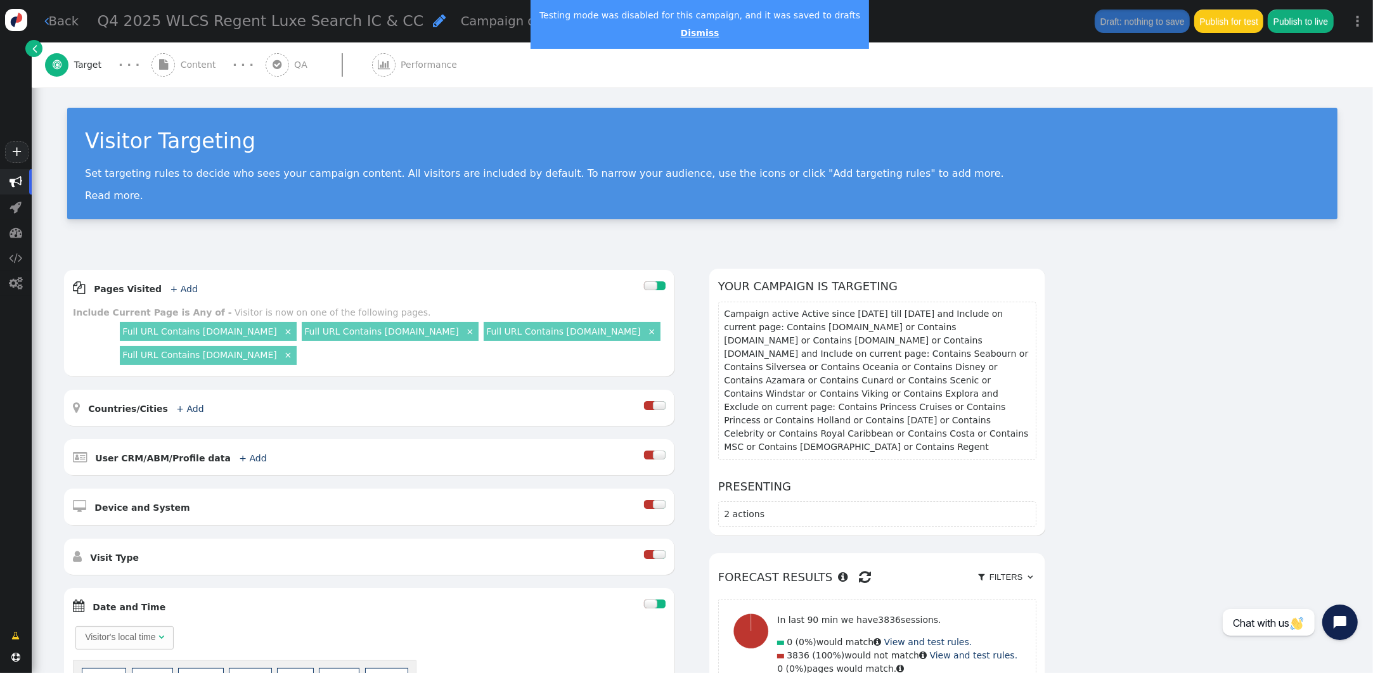
click at [688, 35] on link "Dismiss" at bounding box center [700, 33] width 39 height 10
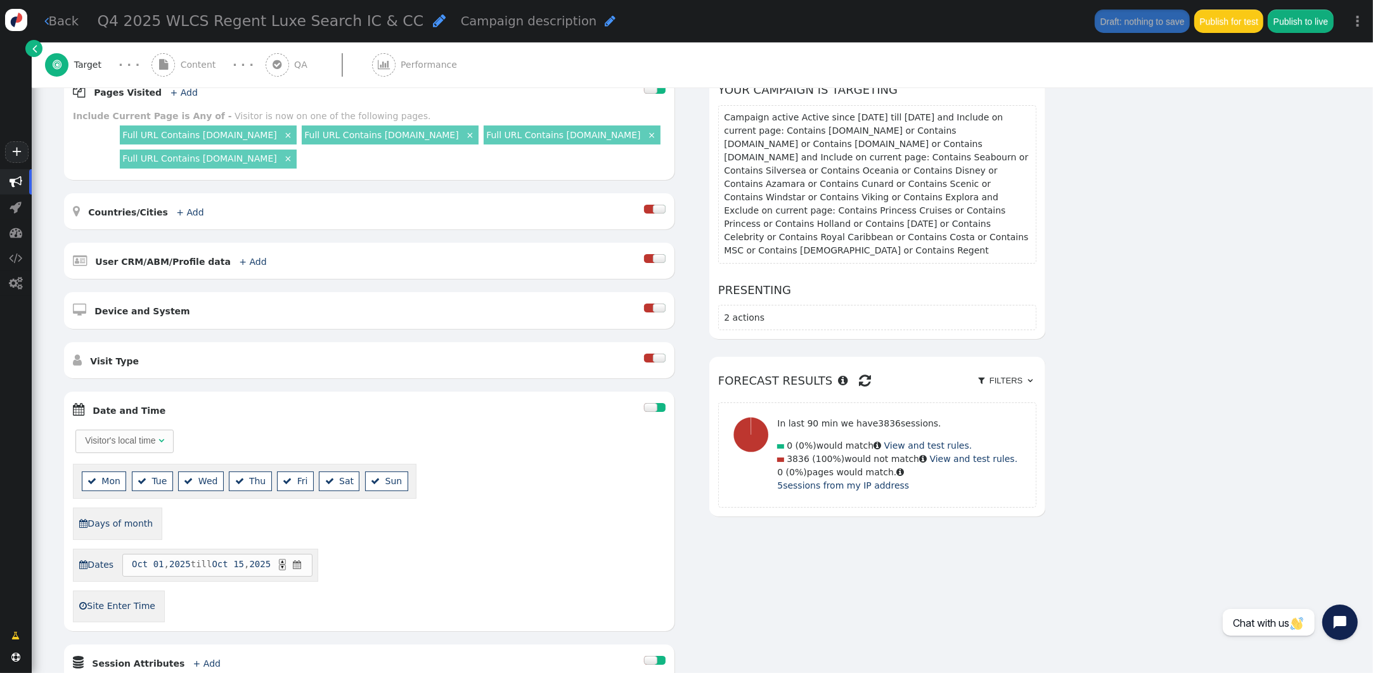
scroll to position [274, 0]
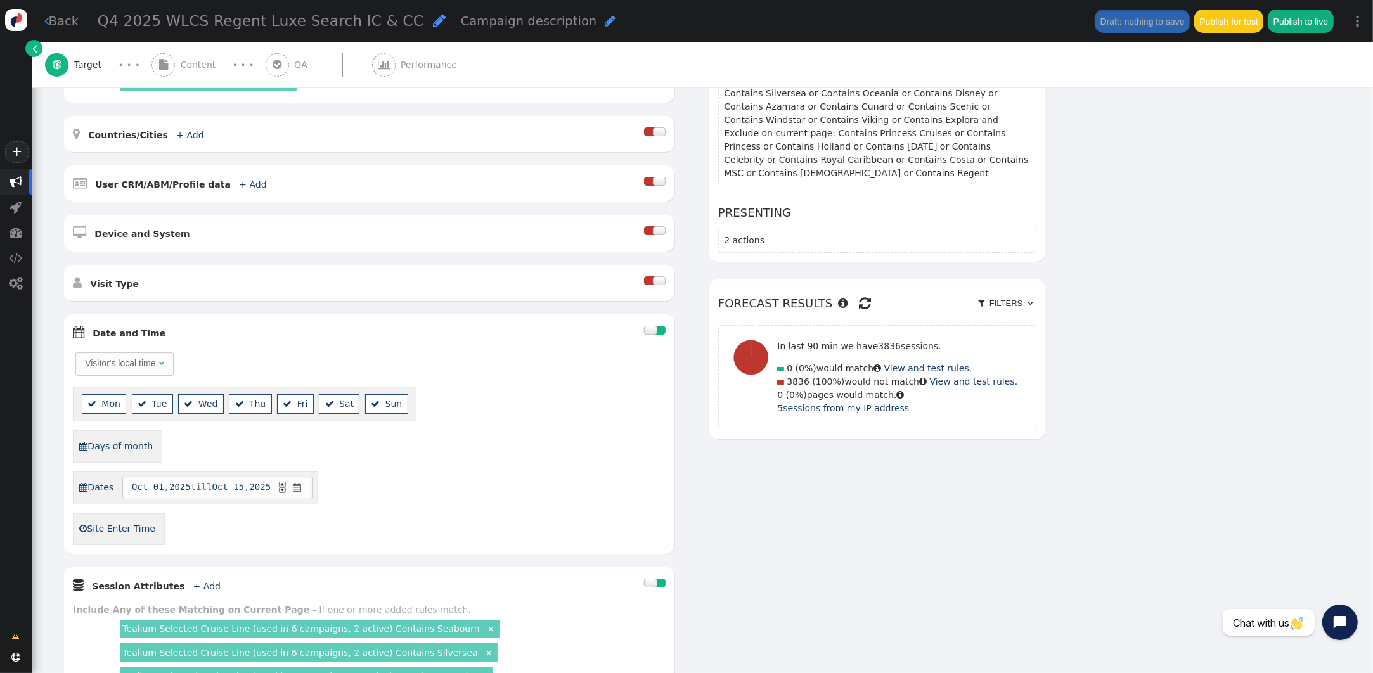
click at [209, 62] on span "Content" at bounding box center [201, 64] width 41 height 13
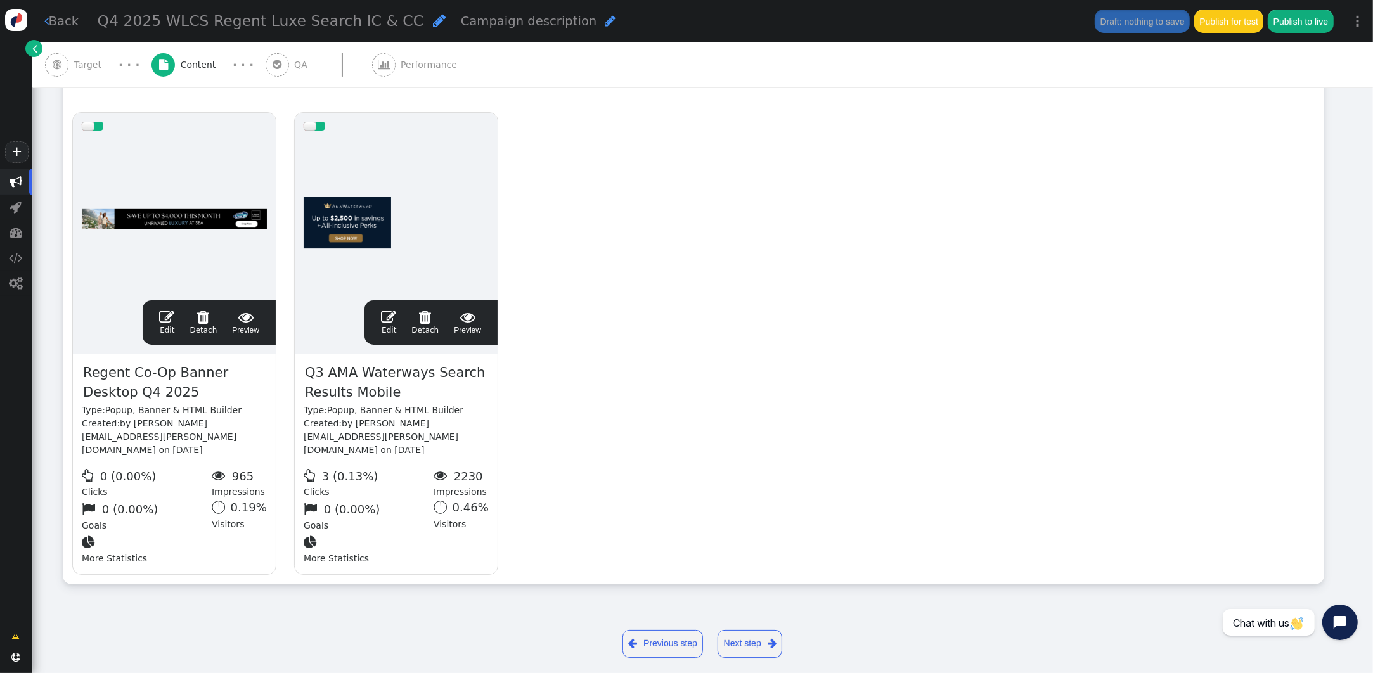
scroll to position [235, 0]
click at [167, 316] on span "" at bounding box center [166, 317] width 15 height 15
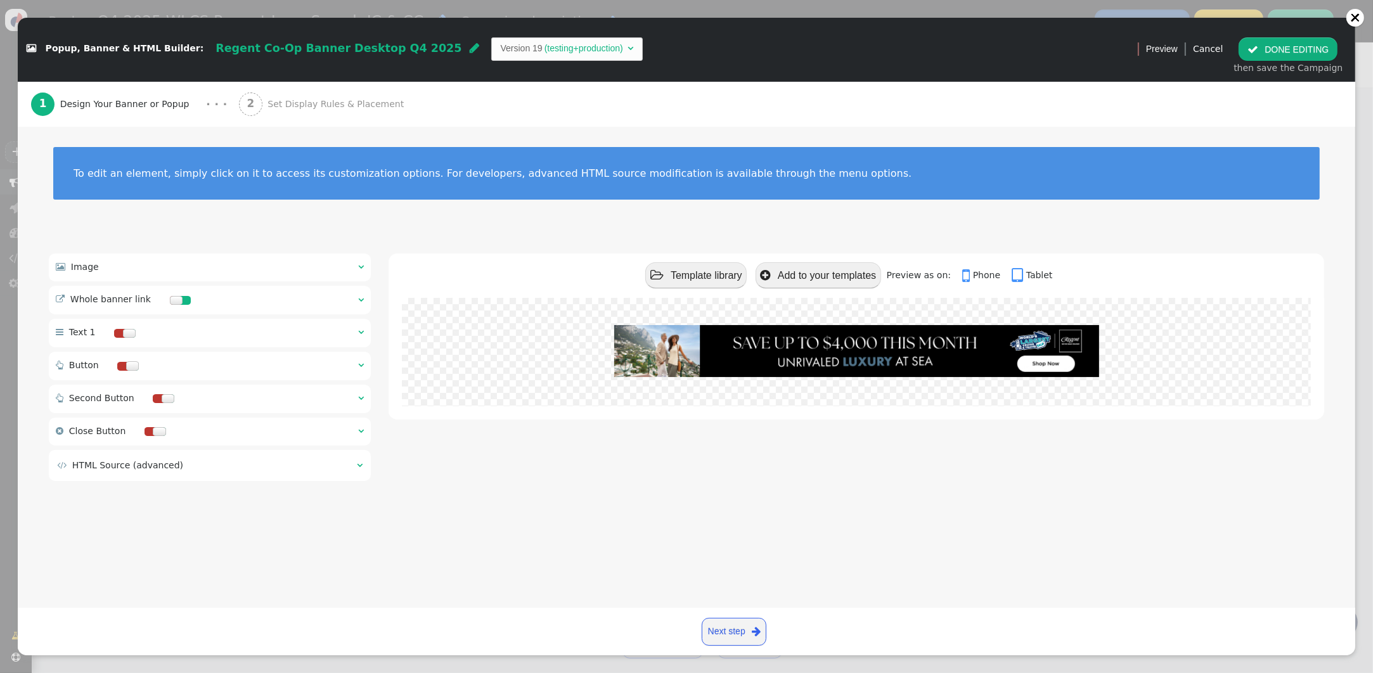
click at [298, 102] on span "Set Display Rules & Placement" at bounding box center [337, 104] width 141 height 13
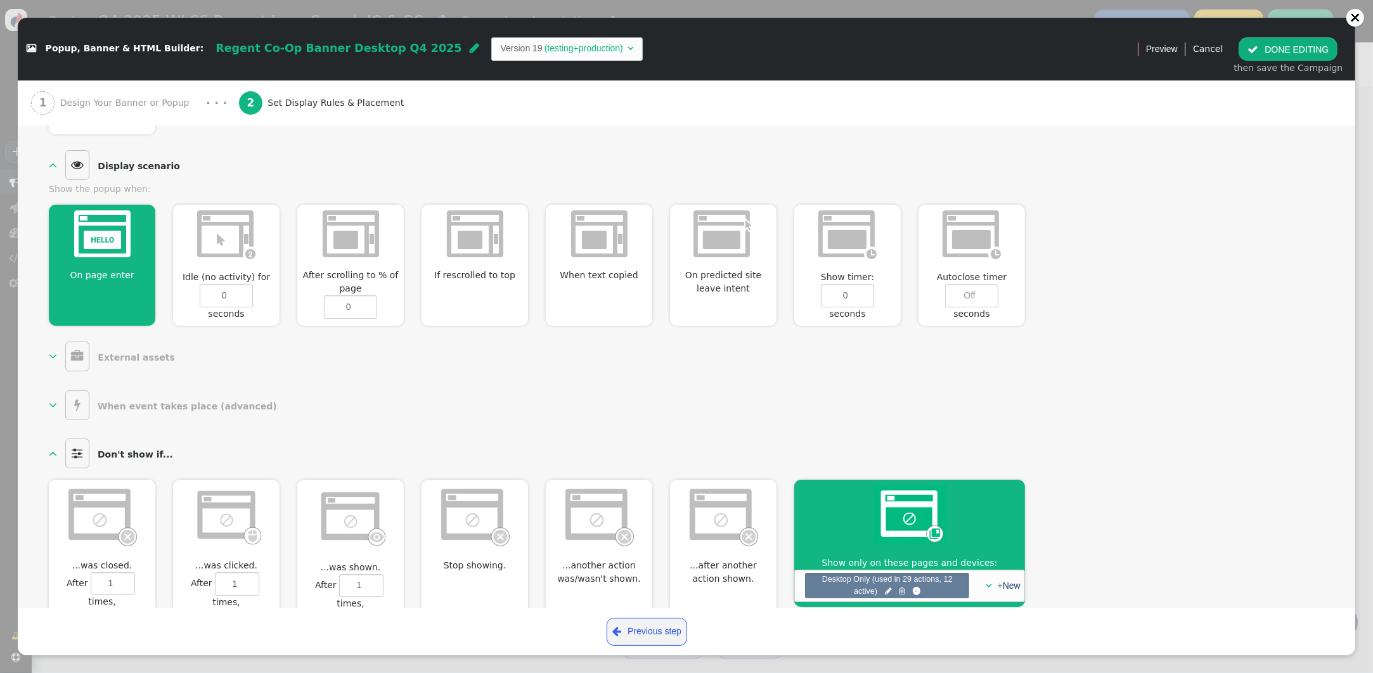
scroll to position [0, 0]
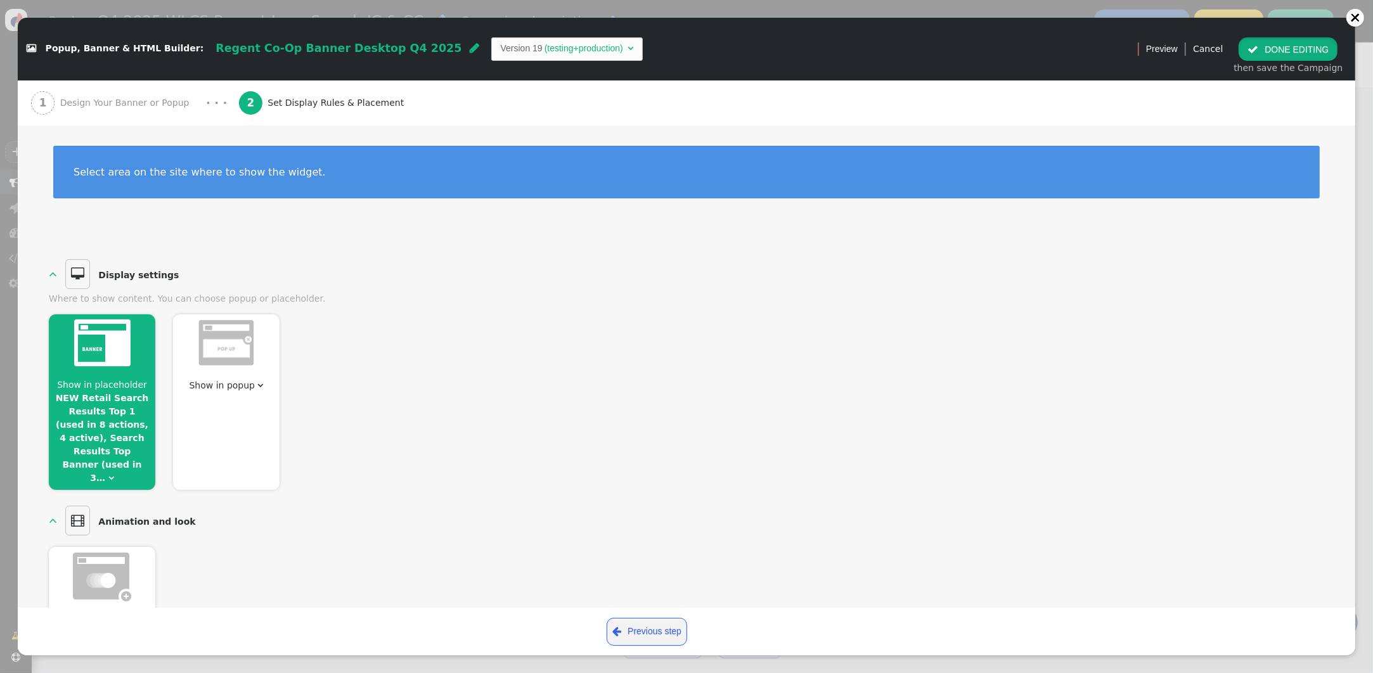
click at [1270, 54] on button " DONE EDITING" at bounding box center [1288, 48] width 99 height 23
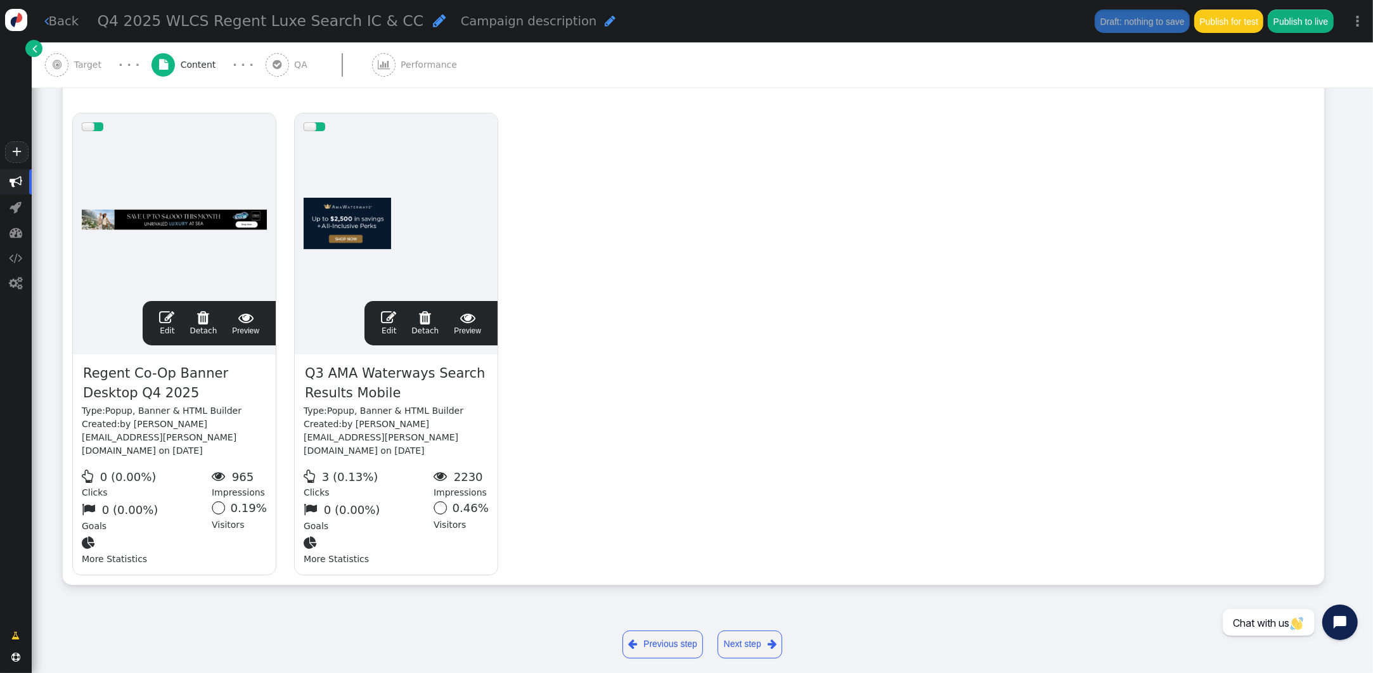
click at [172, 321] on span "" at bounding box center [166, 317] width 15 height 15
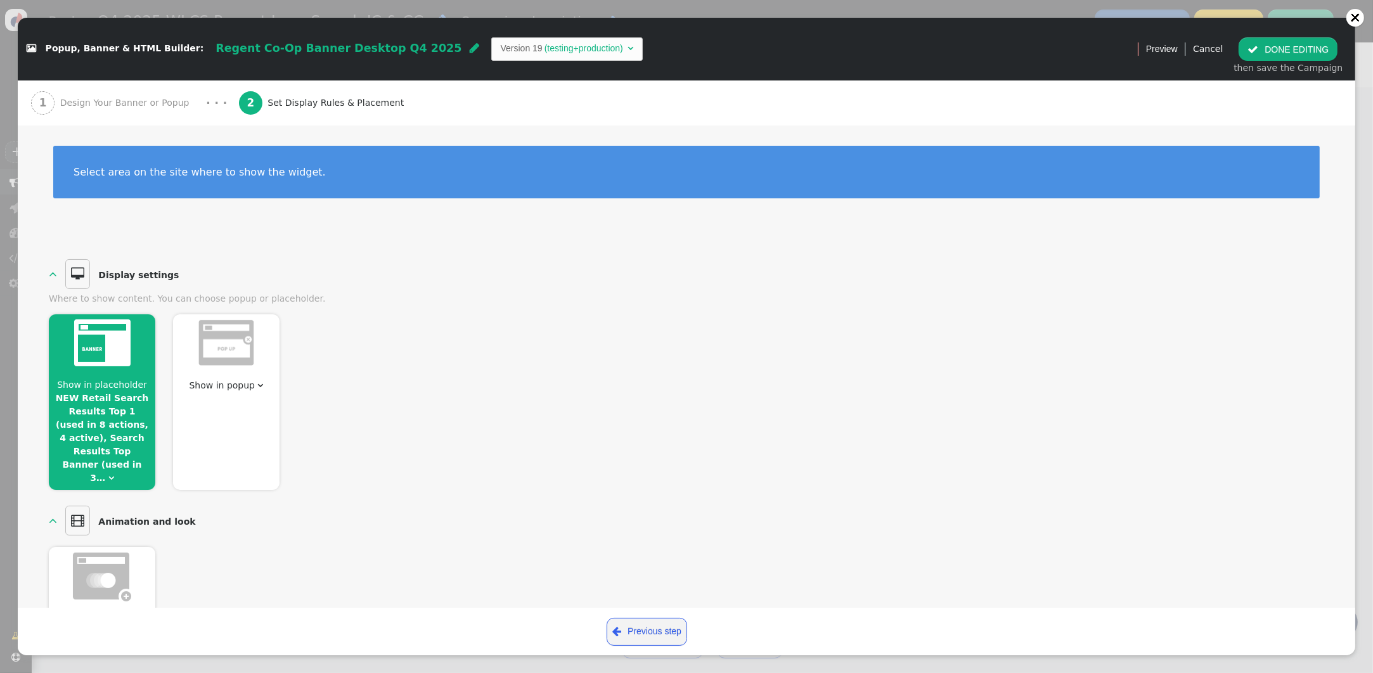
scroll to position [585, 0]
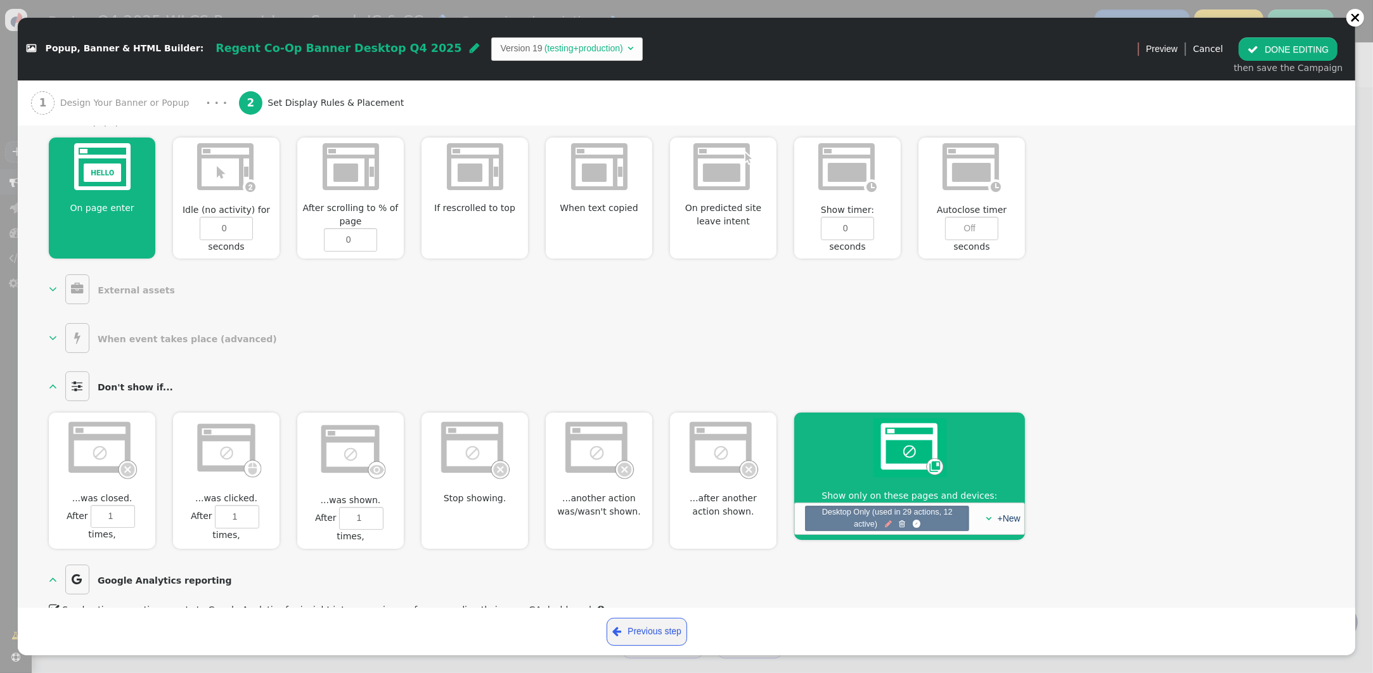
click at [887, 518] on span "" at bounding box center [888, 524] width 7 height 12
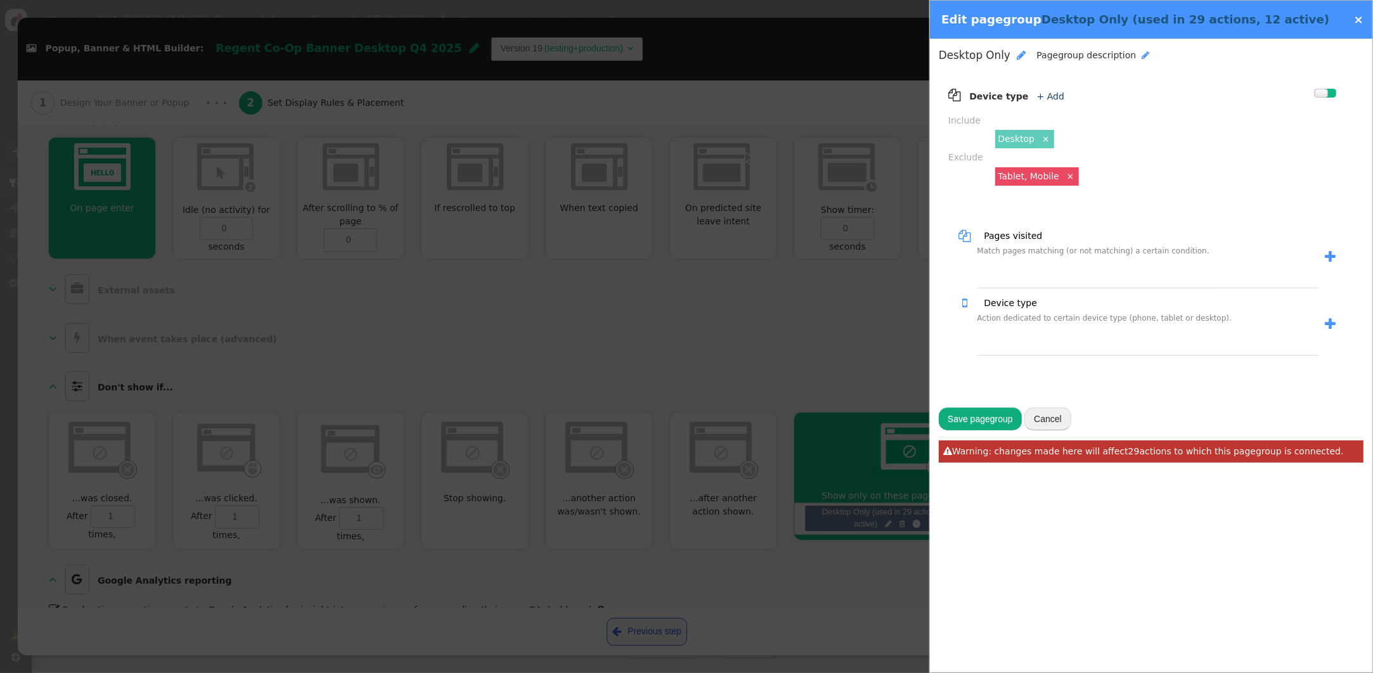
click at [1358, 20] on link "×" at bounding box center [1359, 19] width 10 height 13
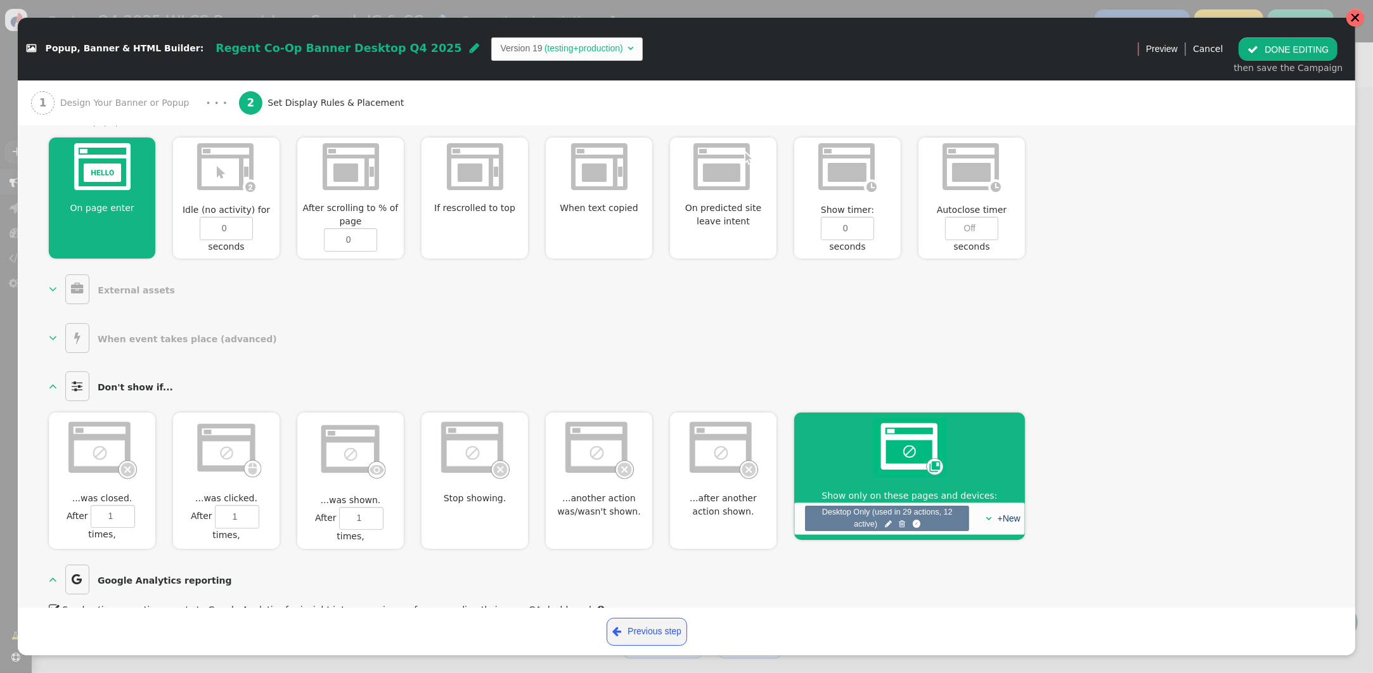
click at [1356, 18] on div at bounding box center [1355, 18] width 10 height 10
